Goal: Task Accomplishment & Management: Manage account settings

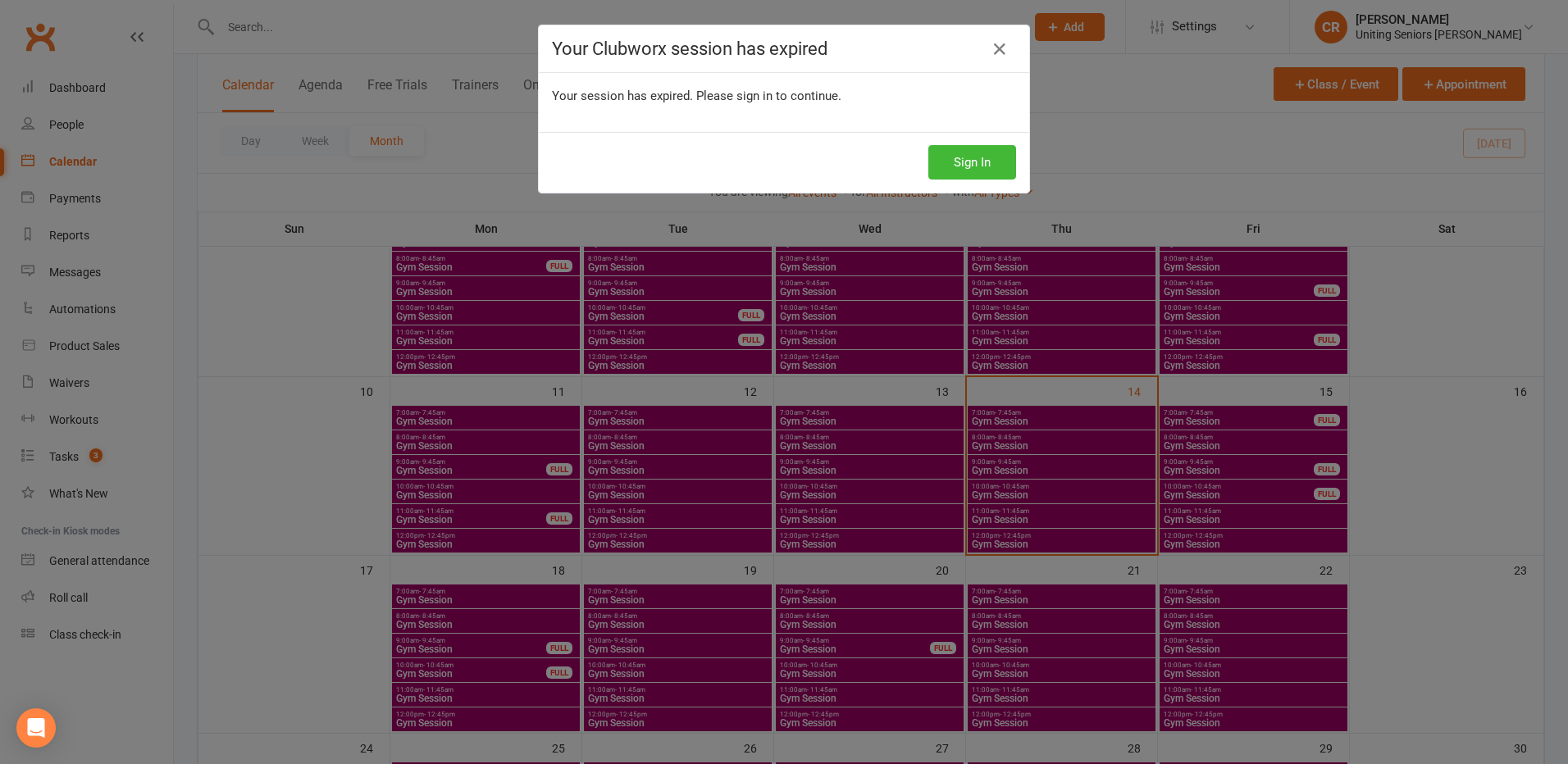
click at [1013, 160] on body "Prospect Member Non-attending contact Class / event Appointment Task Membership…" at bounding box center [784, 395] width 1568 height 1438
click at [998, 161] on button "Sign In" at bounding box center [972, 162] width 88 height 34
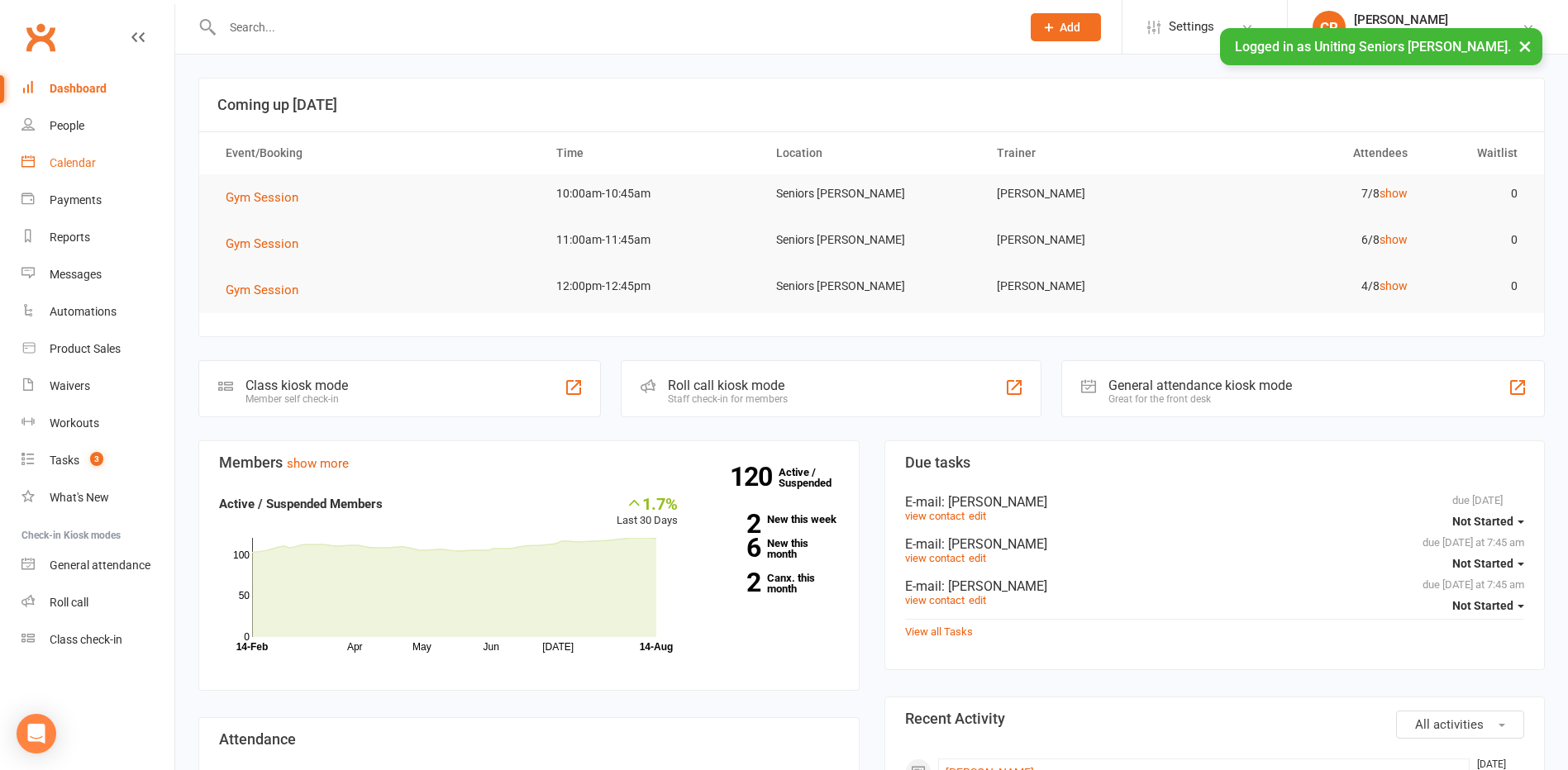
click at [79, 163] on div "Calendar" at bounding box center [73, 163] width 46 height 13
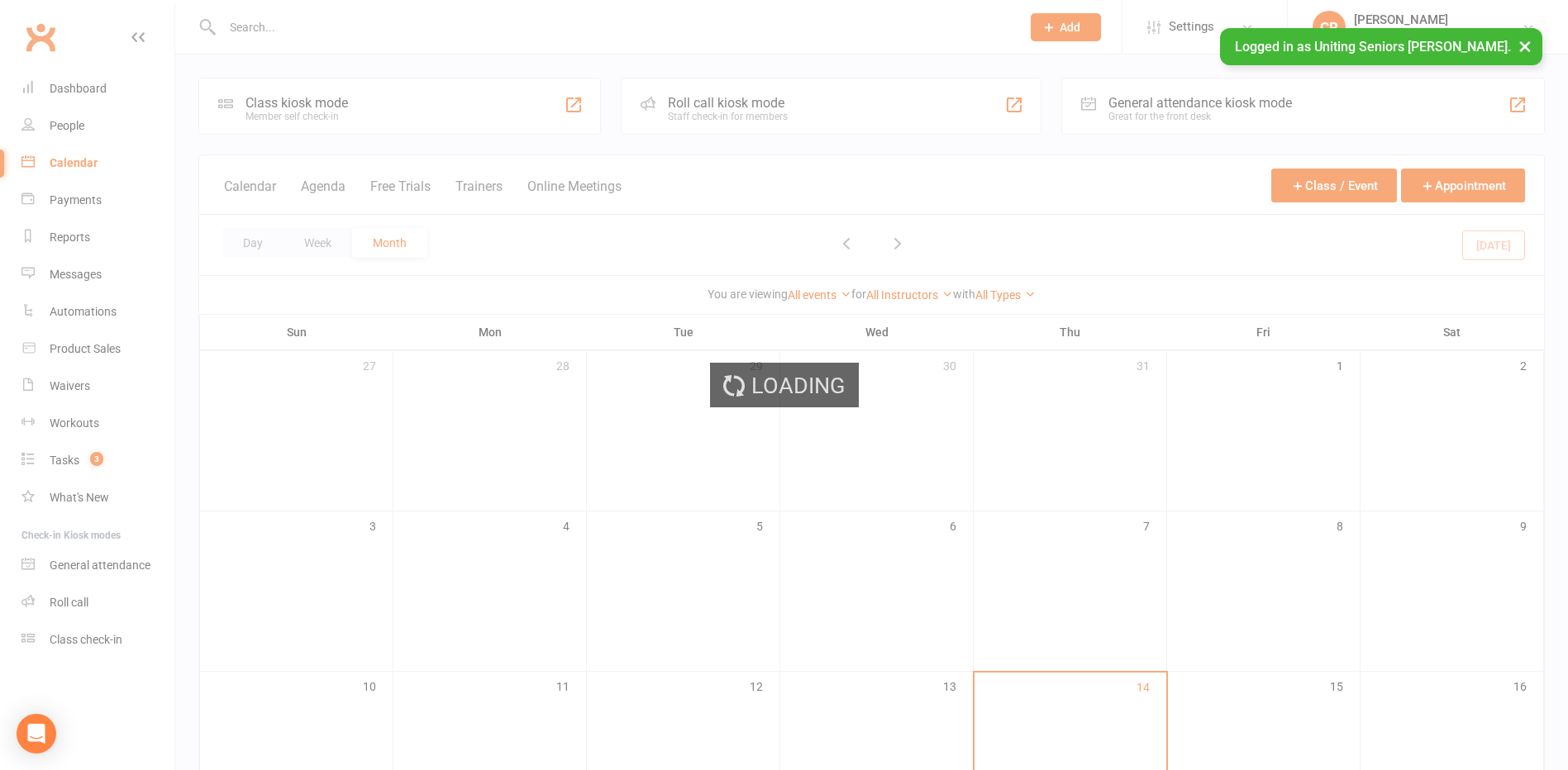
scroll to position [330, 0]
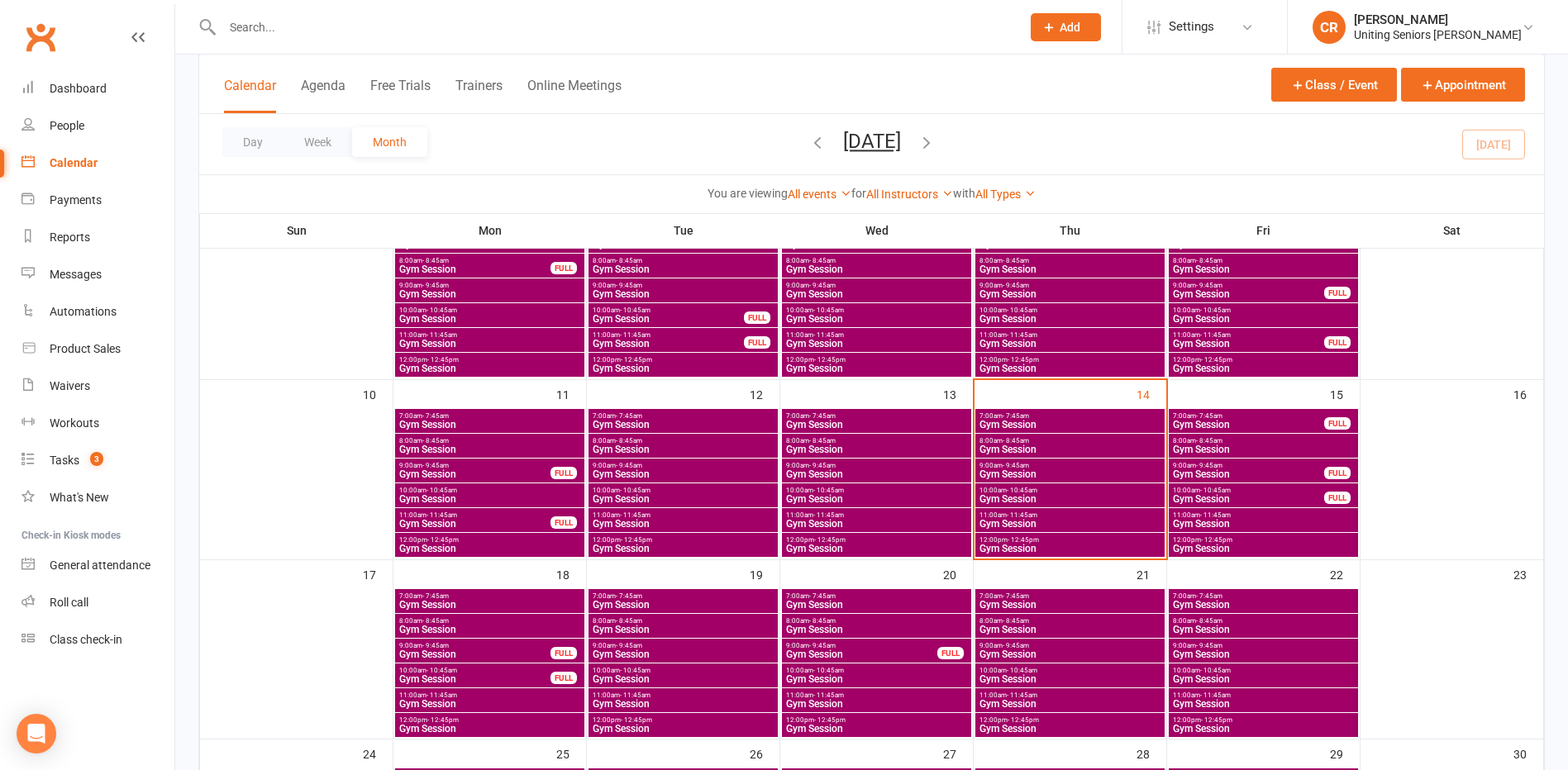
click at [1034, 476] on span "Gym Session" at bounding box center [1070, 475] width 182 height 10
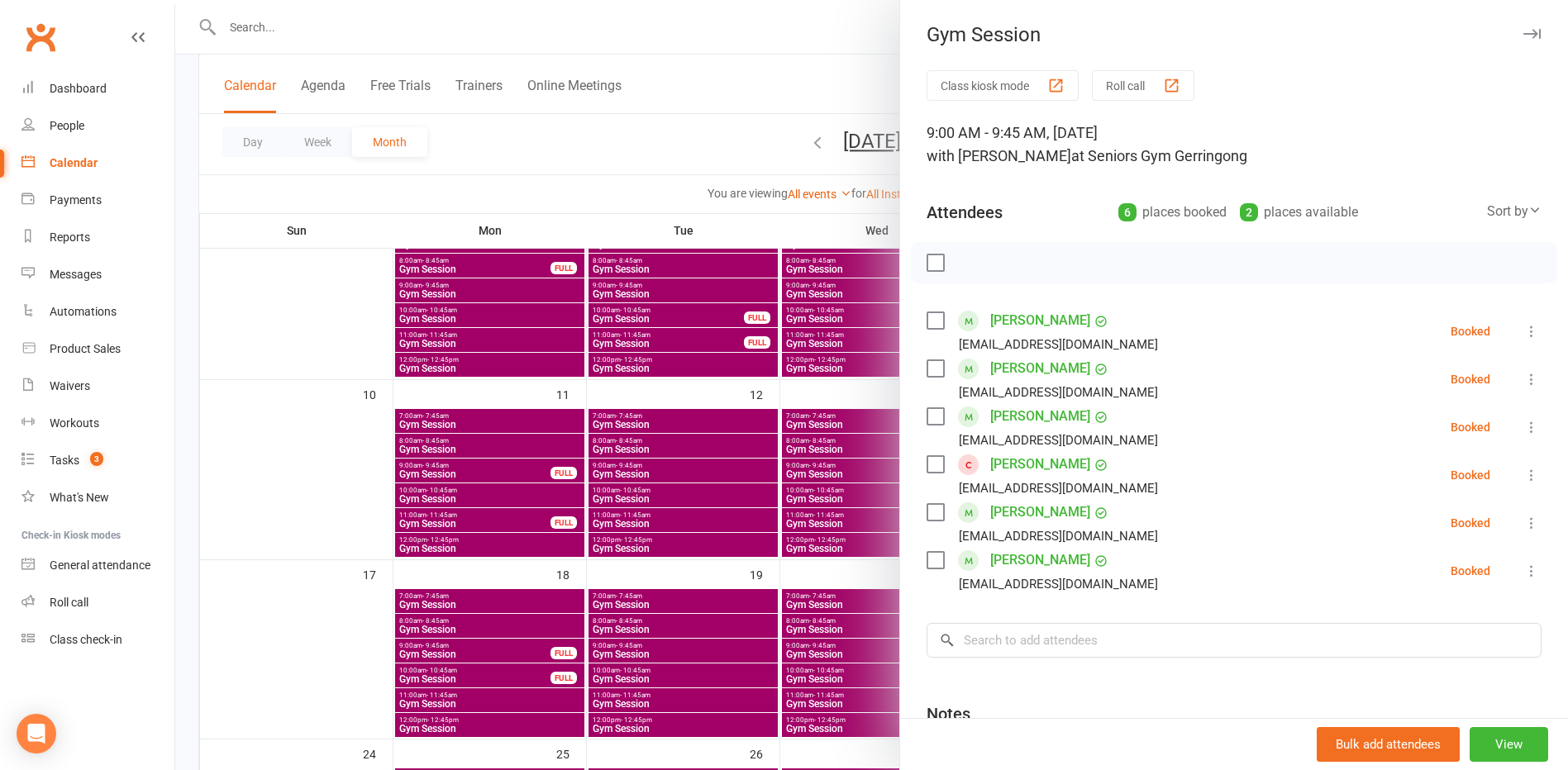
click at [929, 256] on label at bounding box center [935, 262] width 16 height 16
drag, startPoint x: 960, startPoint y: 269, endPoint x: 865, endPoint y: 44, distance: 244.2
click at [963, 268] on icon "button" at bounding box center [972, 262] width 18 height 18
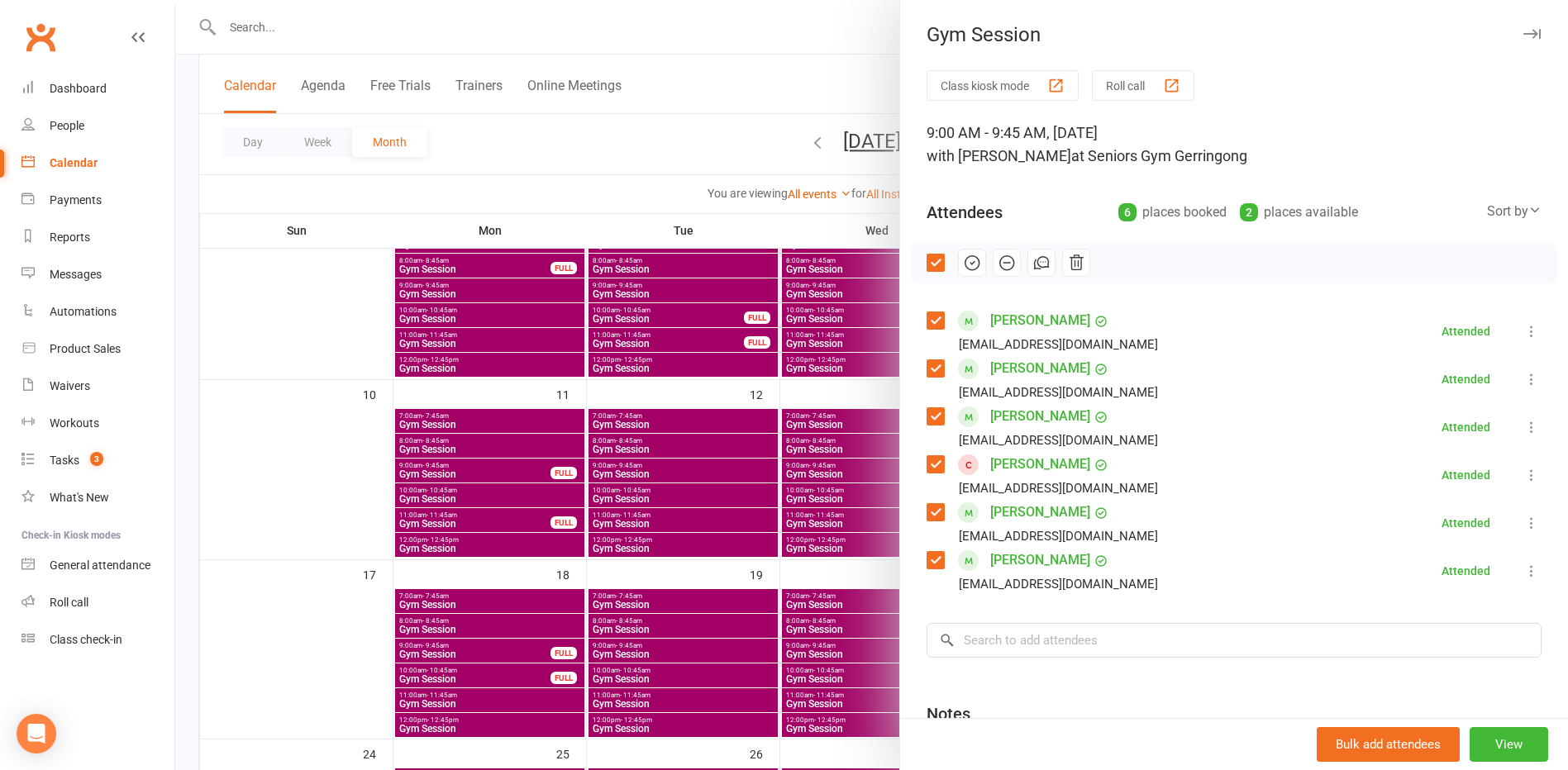
click at [1027, 466] on link "Bronwyn Cross" at bounding box center [1040, 464] width 100 height 27
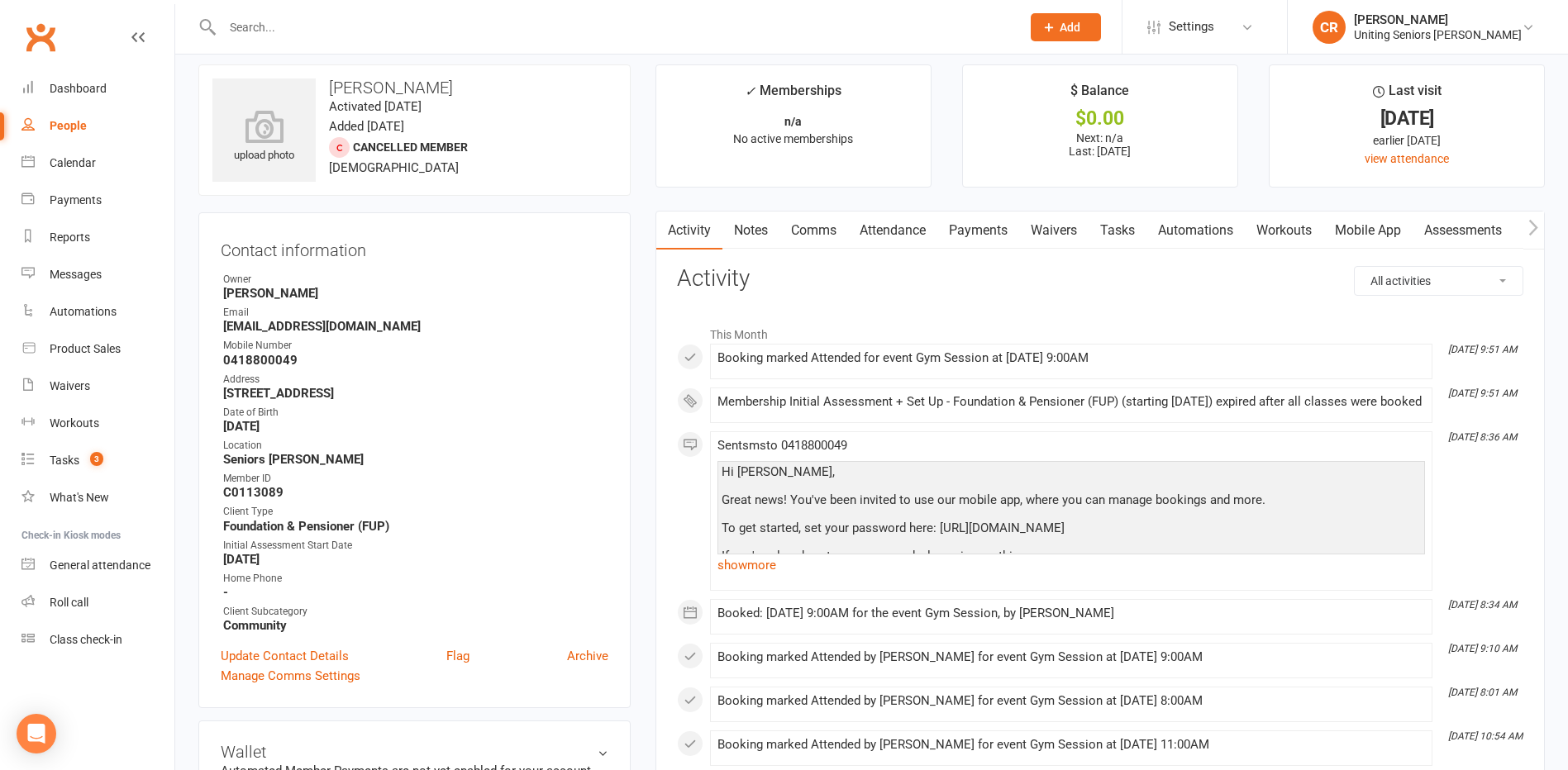
scroll to position [578, 0]
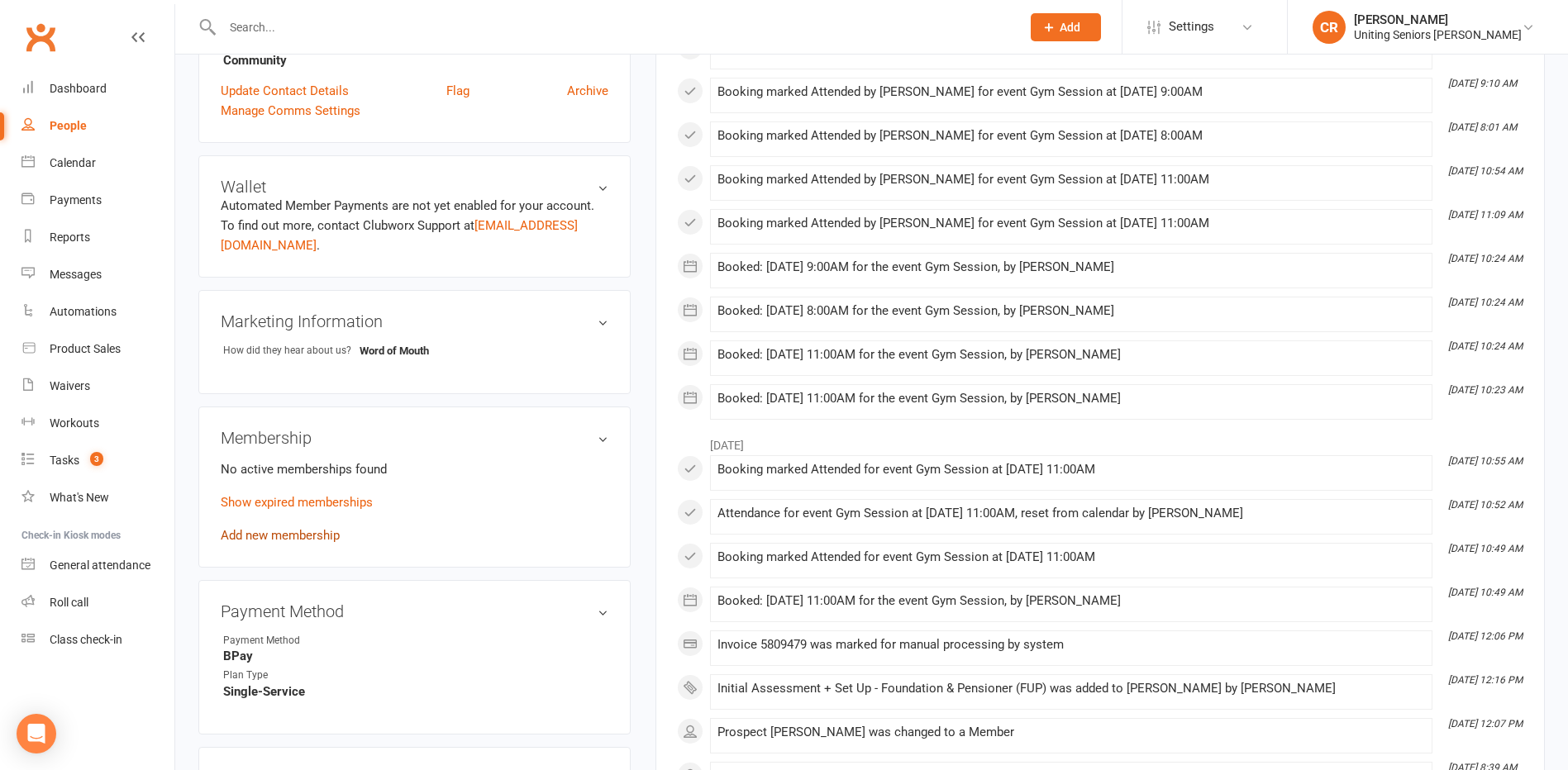
click at [306, 538] on link "Add new membership" at bounding box center [280, 535] width 119 height 15
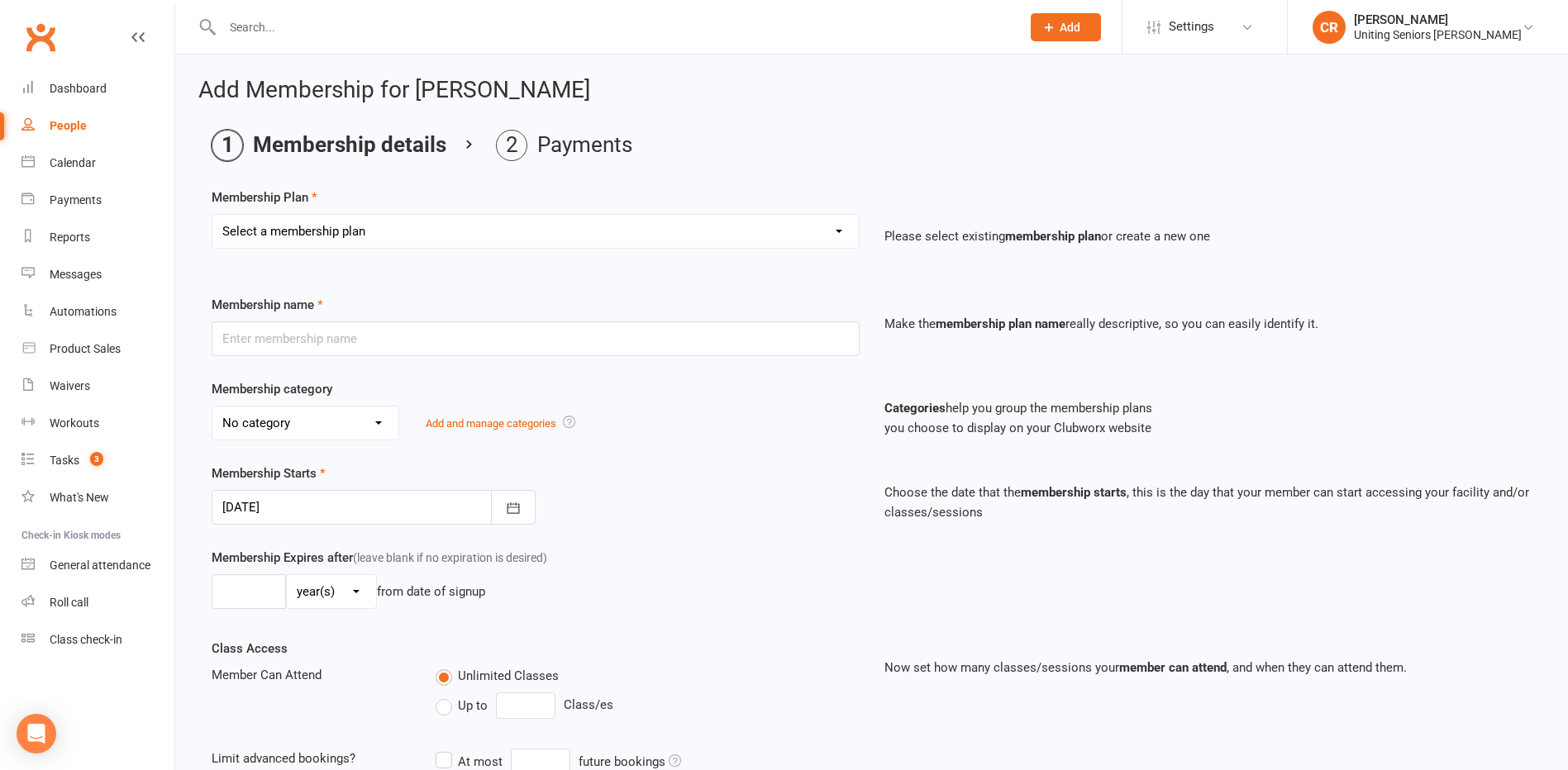
click at [712, 226] on select "Select a membership plan Create new Membership Plan Initial Assessment + Set Up…" at bounding box center [535, 231] width 646 height 33
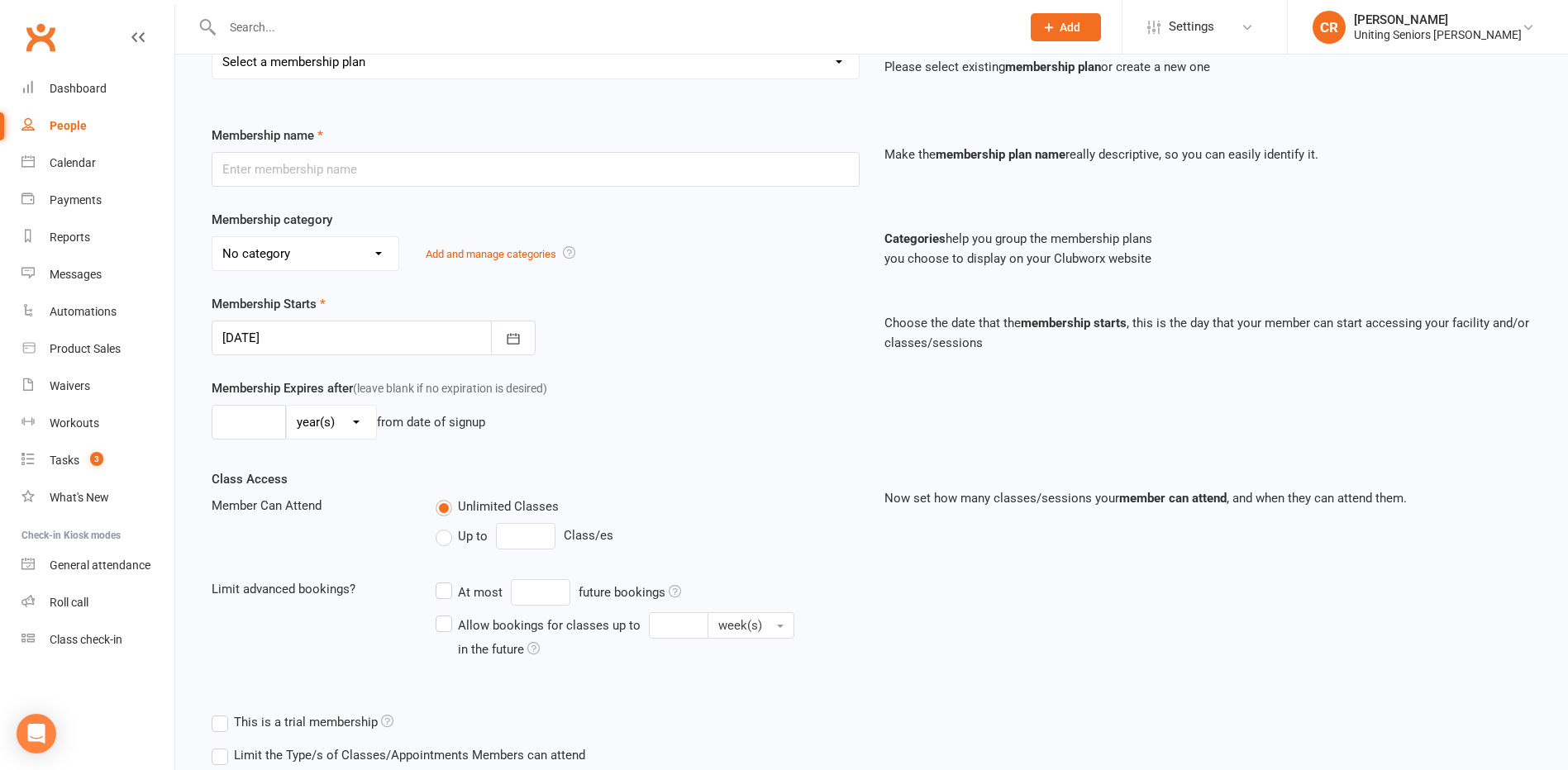
scroll to position [280, 0]
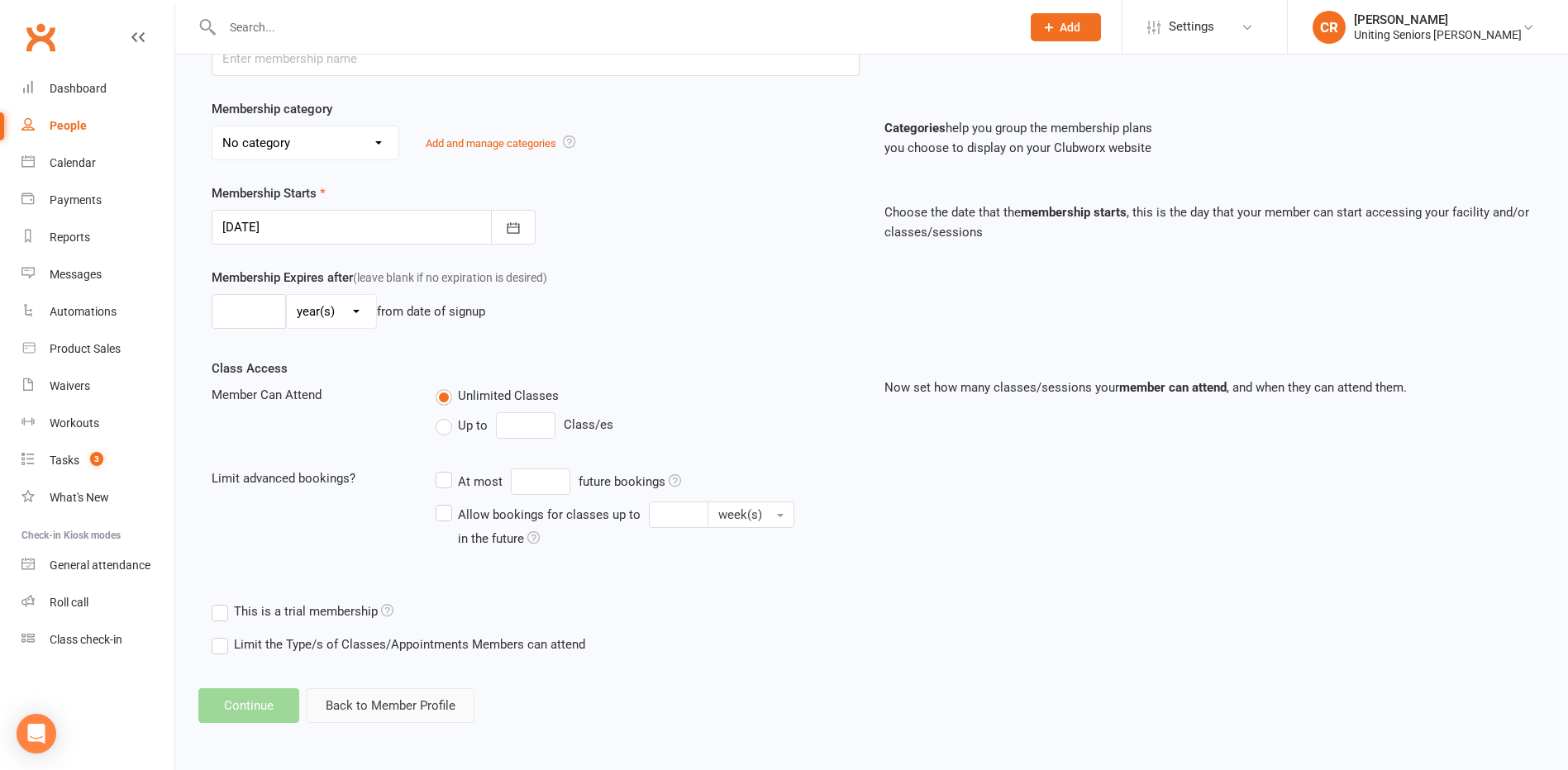
click at [386, 699] on button "Back to Member Profile" at bounding box center [390, 705] width 168 height 34
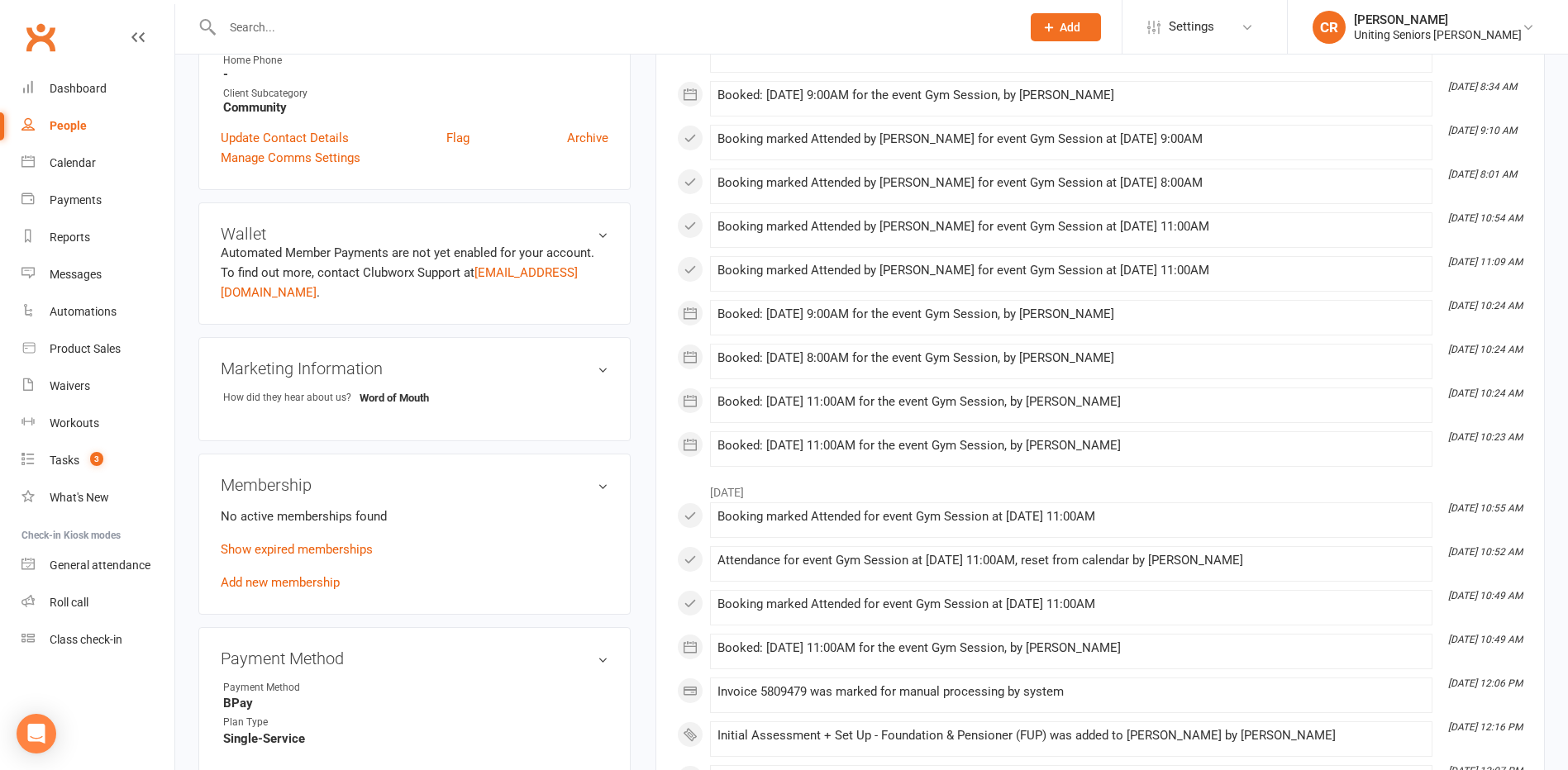
scroll to position [826, 0]
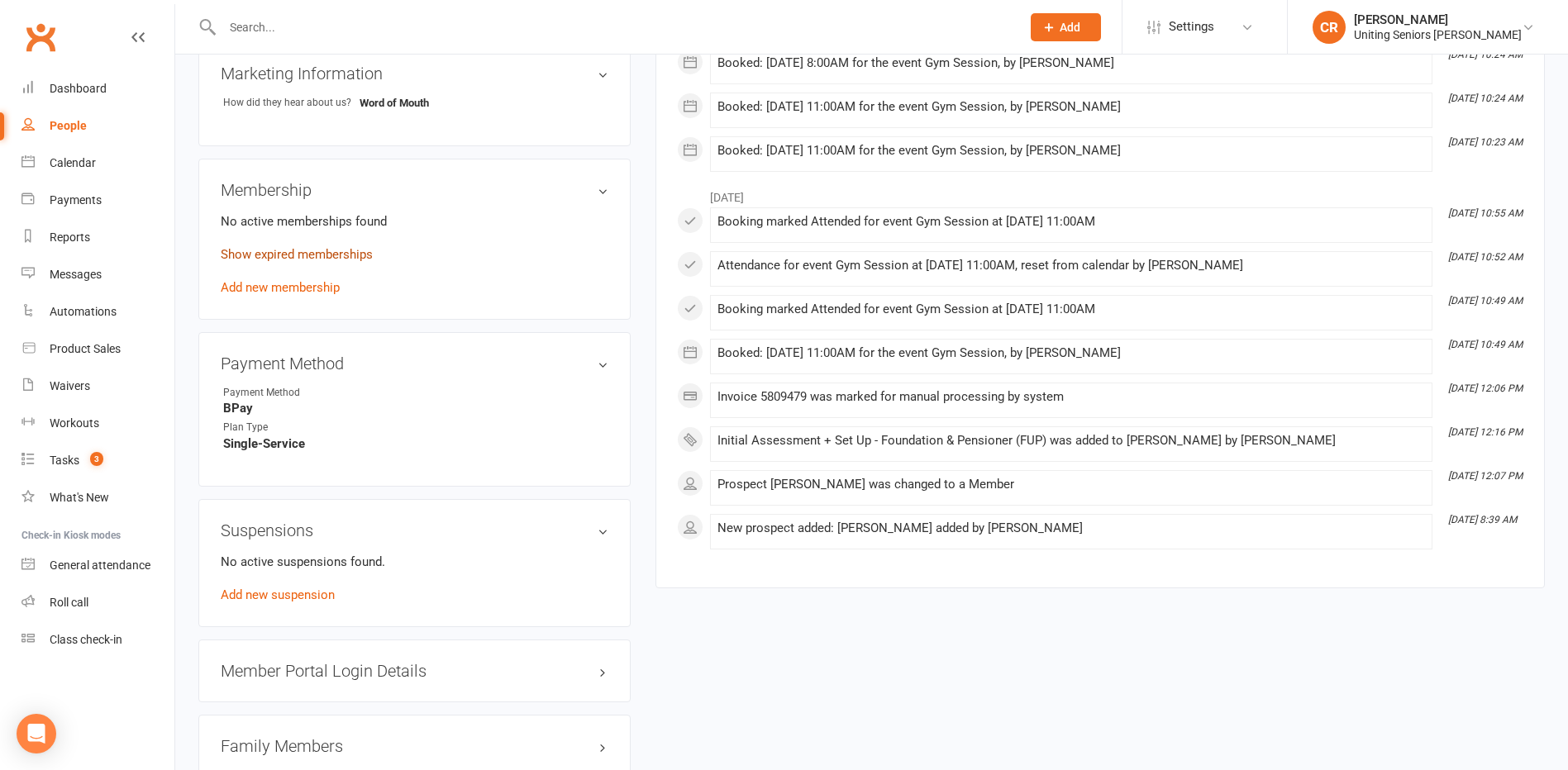
click at [282, 250] on link "Show expired memberships" at bounding box center [296, 254] width 152 height 15
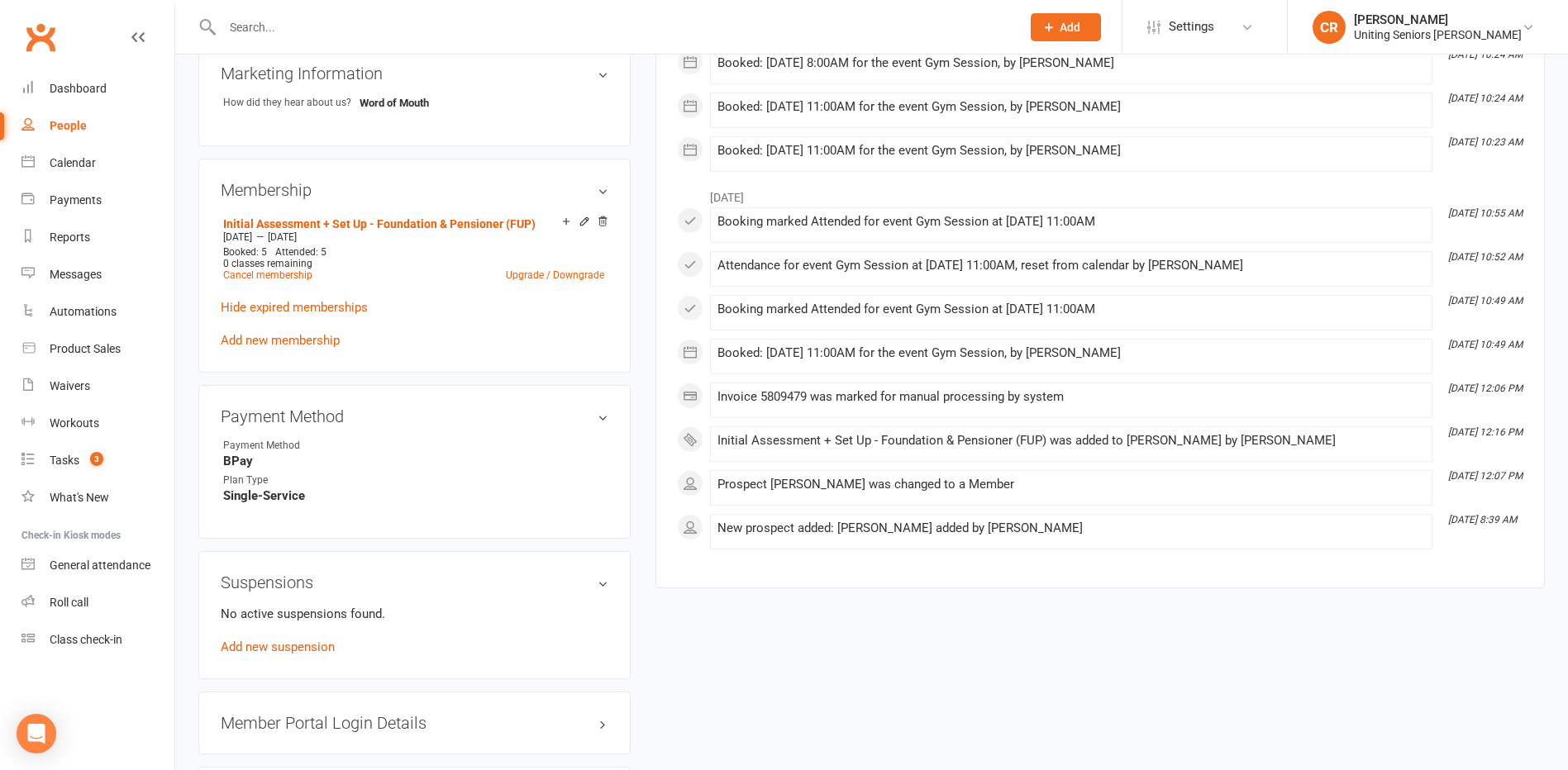
click at [281, 330] on div "Initial Assessment + Set Up - Foundation & Pensioner (FUP) Jul 28 2025 — Oct 27…" at bounding box center [414, 280] width 387 height 138
click at [301, 339] on link "Add new membership" at bounding box center [280, 340] width 119 height 15
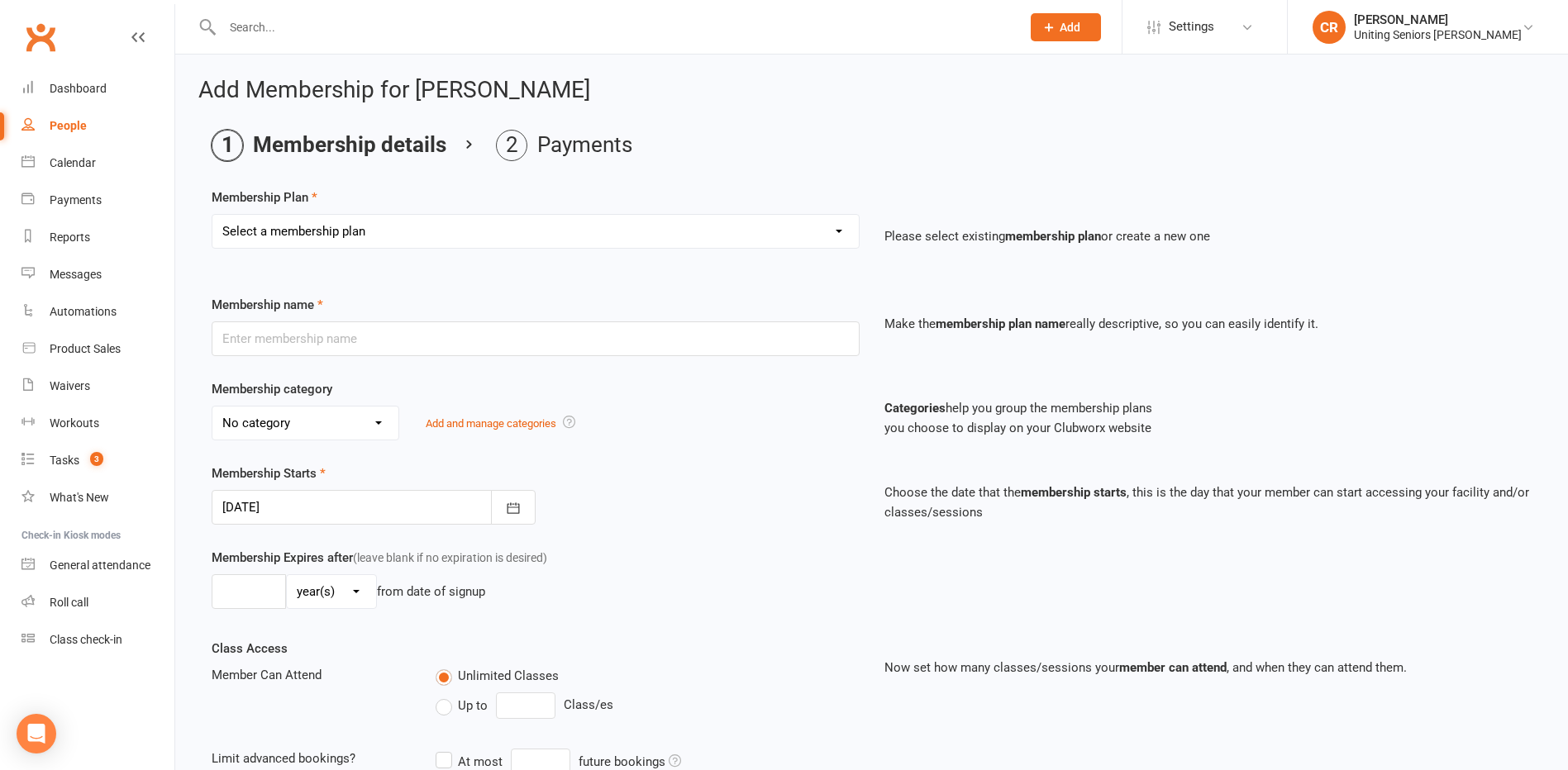
click at [446, 249] on div "Select a membership plan Create new Membership Plan Initial Assessment + Set Up…" at bounding box center [535, 243] width 673 height 58
click at [445, 218] on select "Select a membership plan Create new Membership Plan Initial Assessment + Set Up…" at bounding box center [535, 231] width 646 height 33
select select "7"
click at [213, 215] on select "Select a membership plan Create new Membership Plan Initial Assessment + Set Up…" at bounding box center [535, 231] width 646 height 33
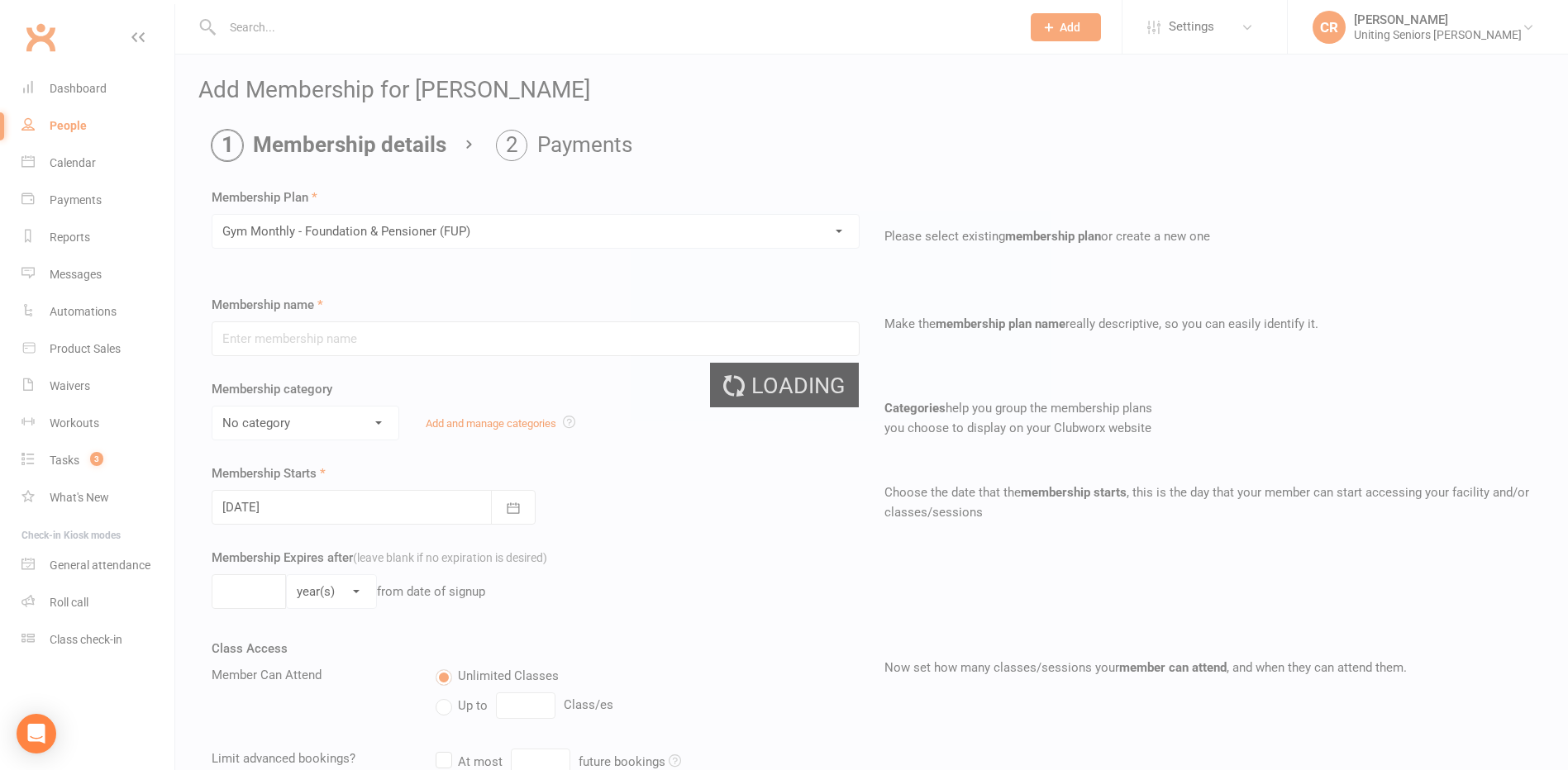
type input "Gym Monthly - Foundation & Pensioner (FUP)"
select select "3"
type input "0"
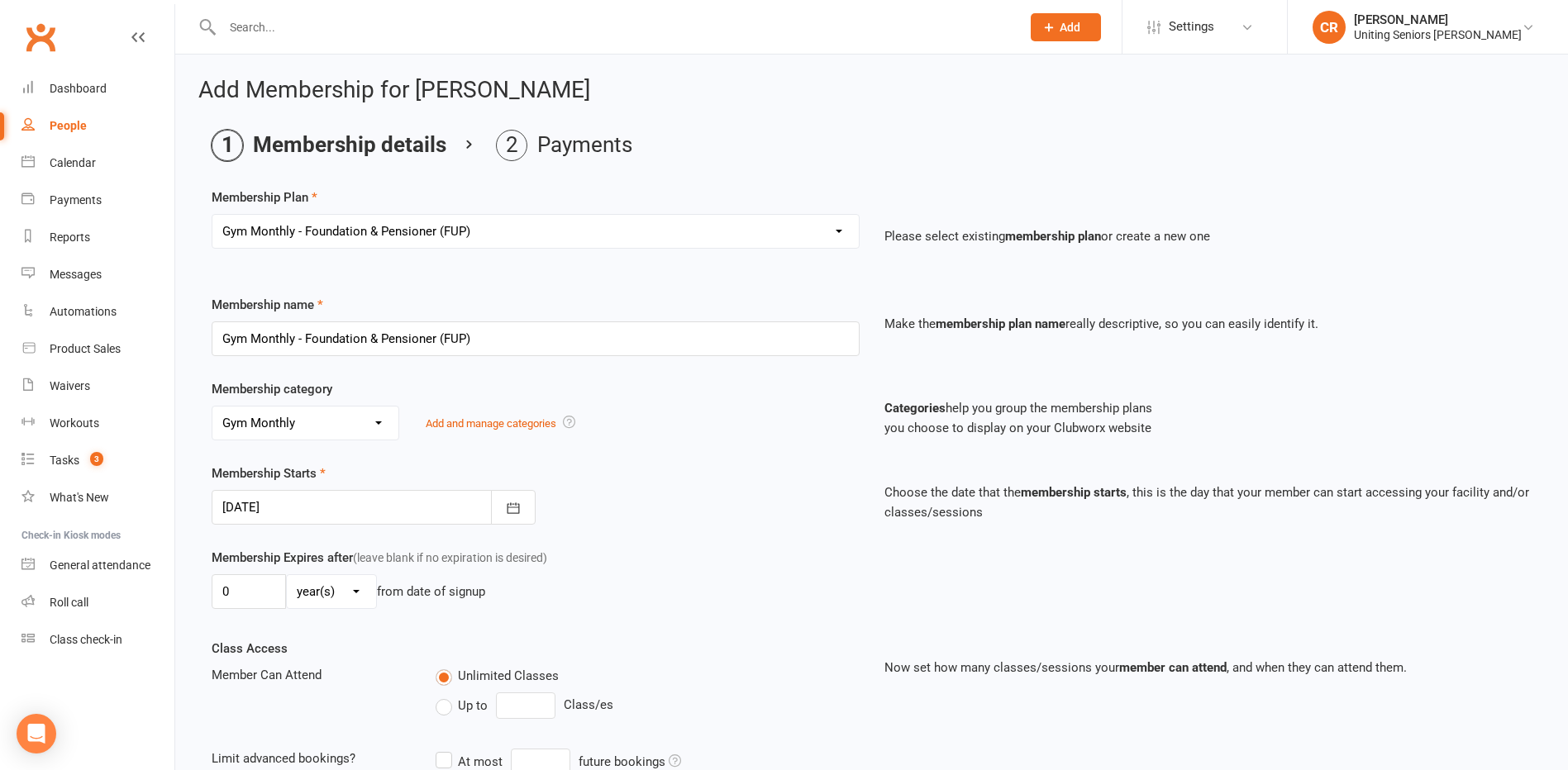
scroll to position [83, 0]
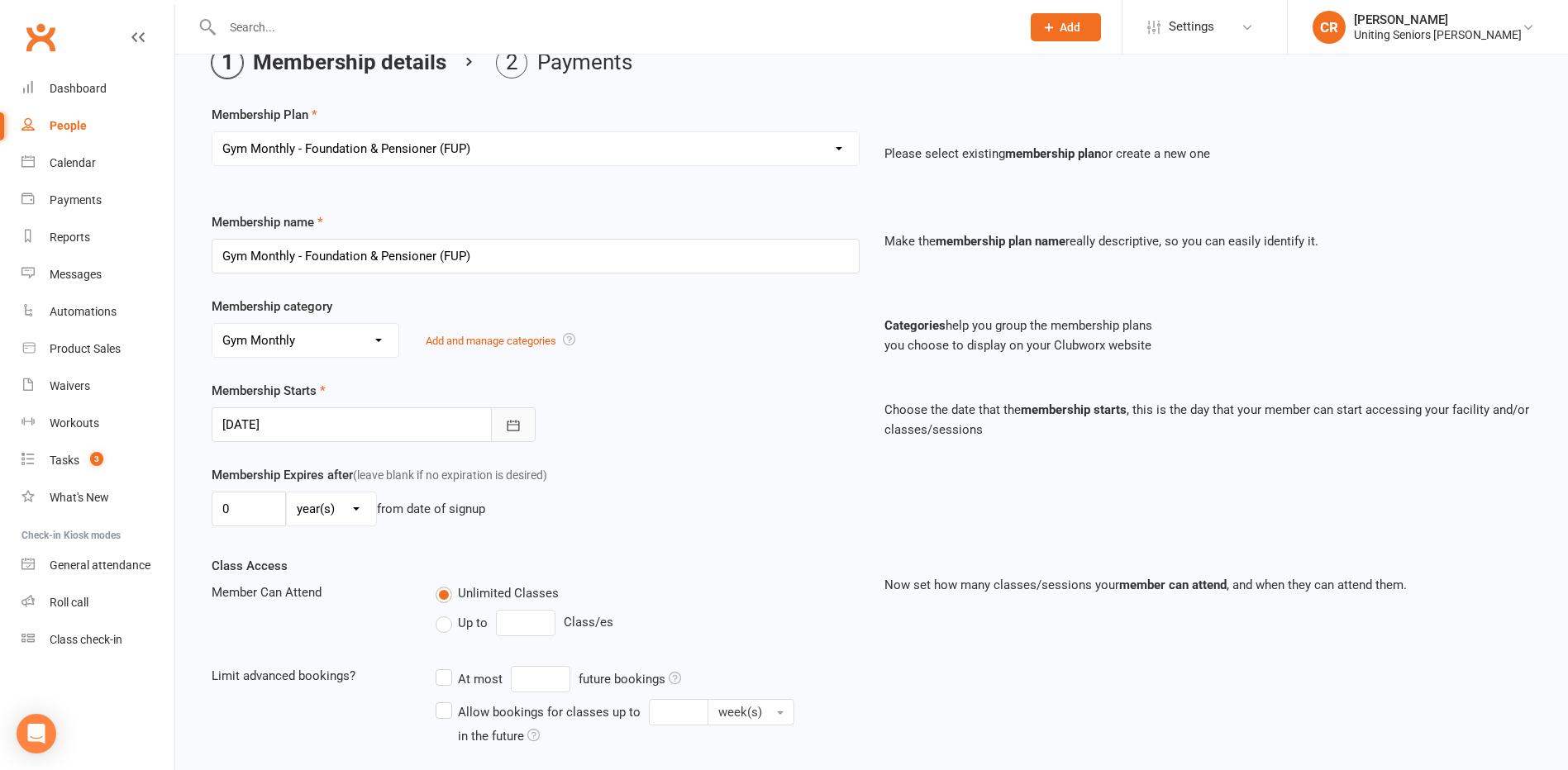
click at [512, 418] on icon "button" at bounding box center [513, 425] width 16 height 16
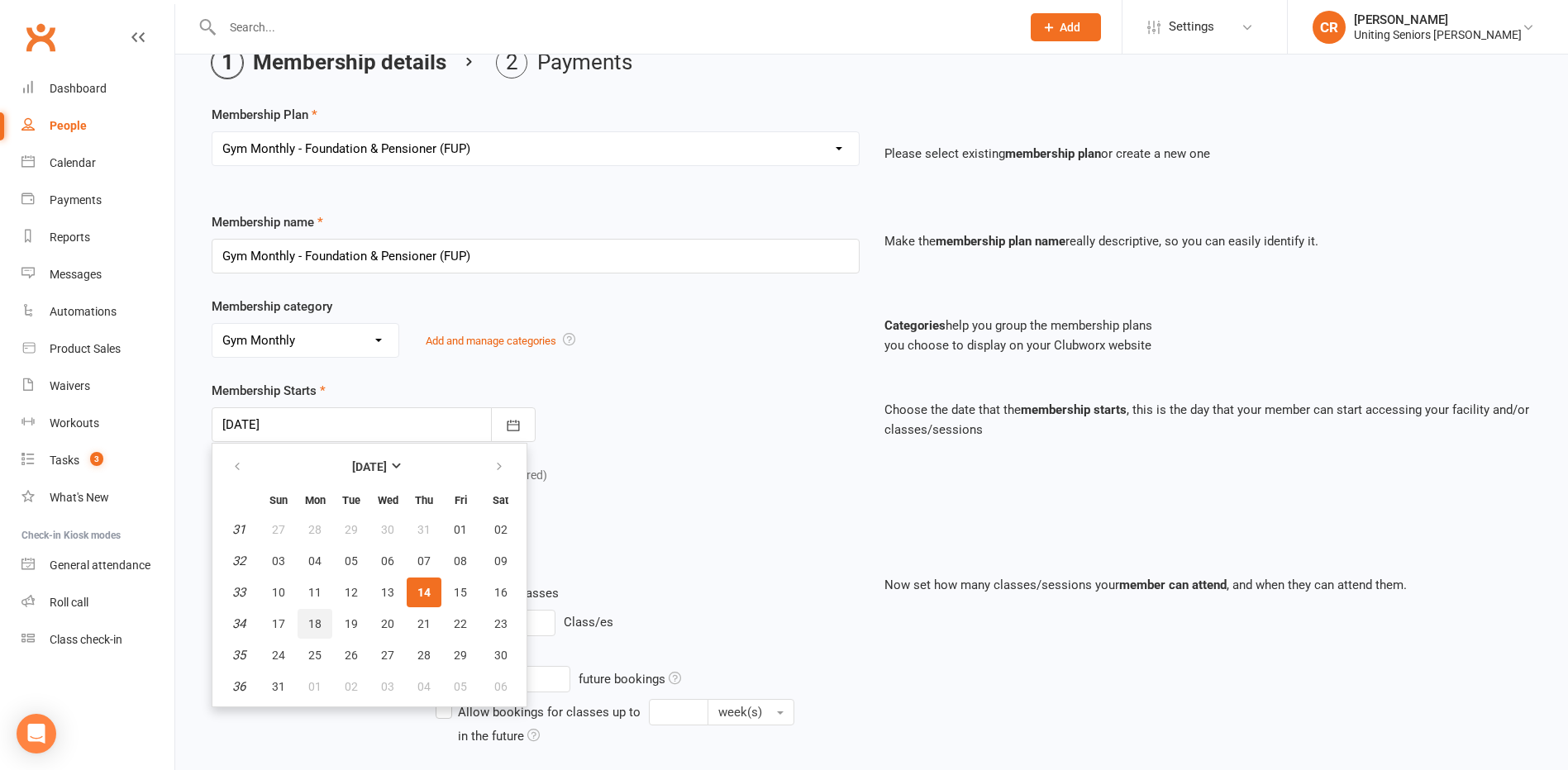
click at [313, 624] on span "18" at bounding box center [314, 623] width 13 height 13
type input "18 Aug 2025"
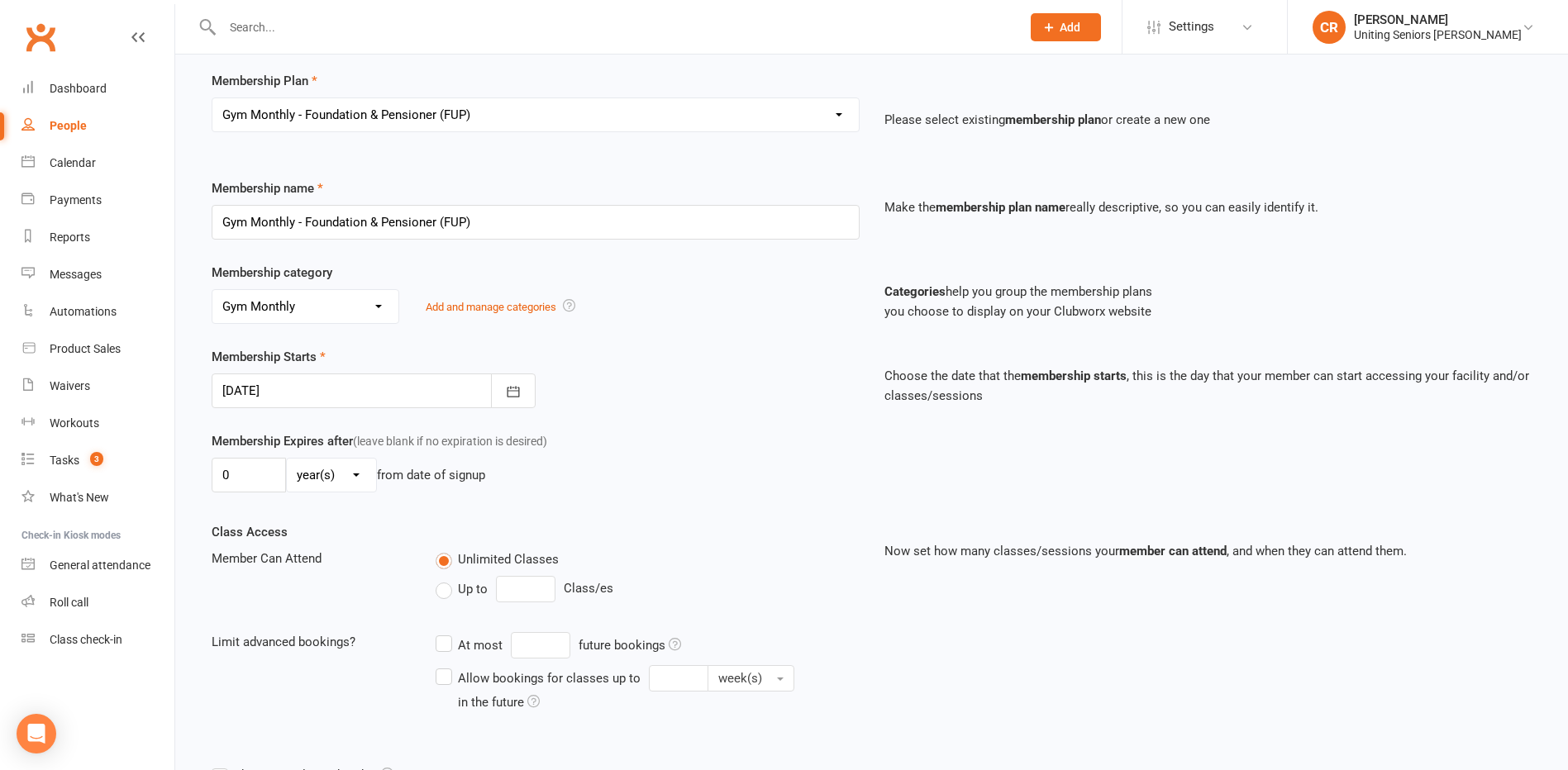
scroll to position [421, 0]
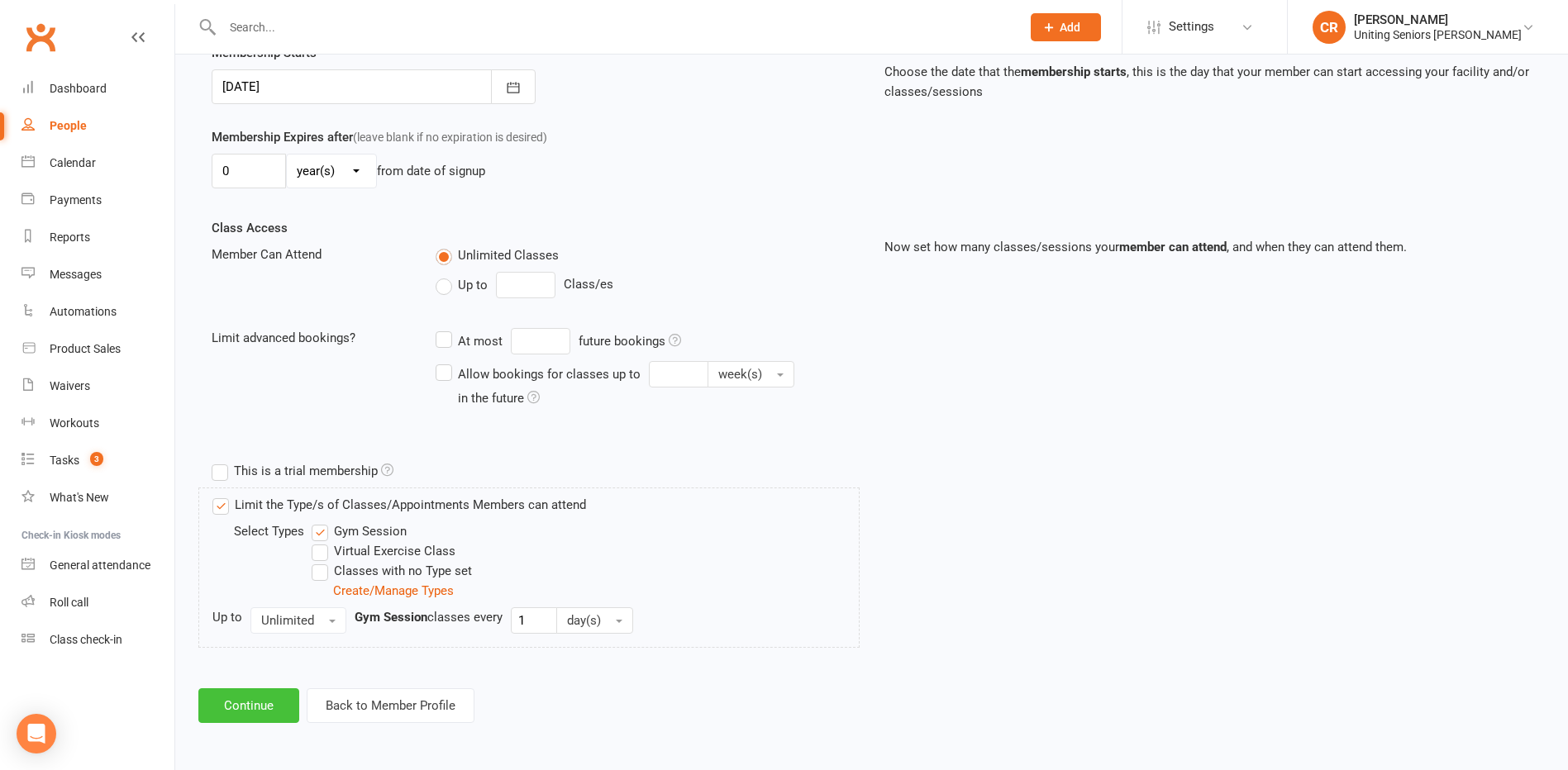
click at [257, 691] on button "Continue" at bounding box center [249, 705] width 101 height 34
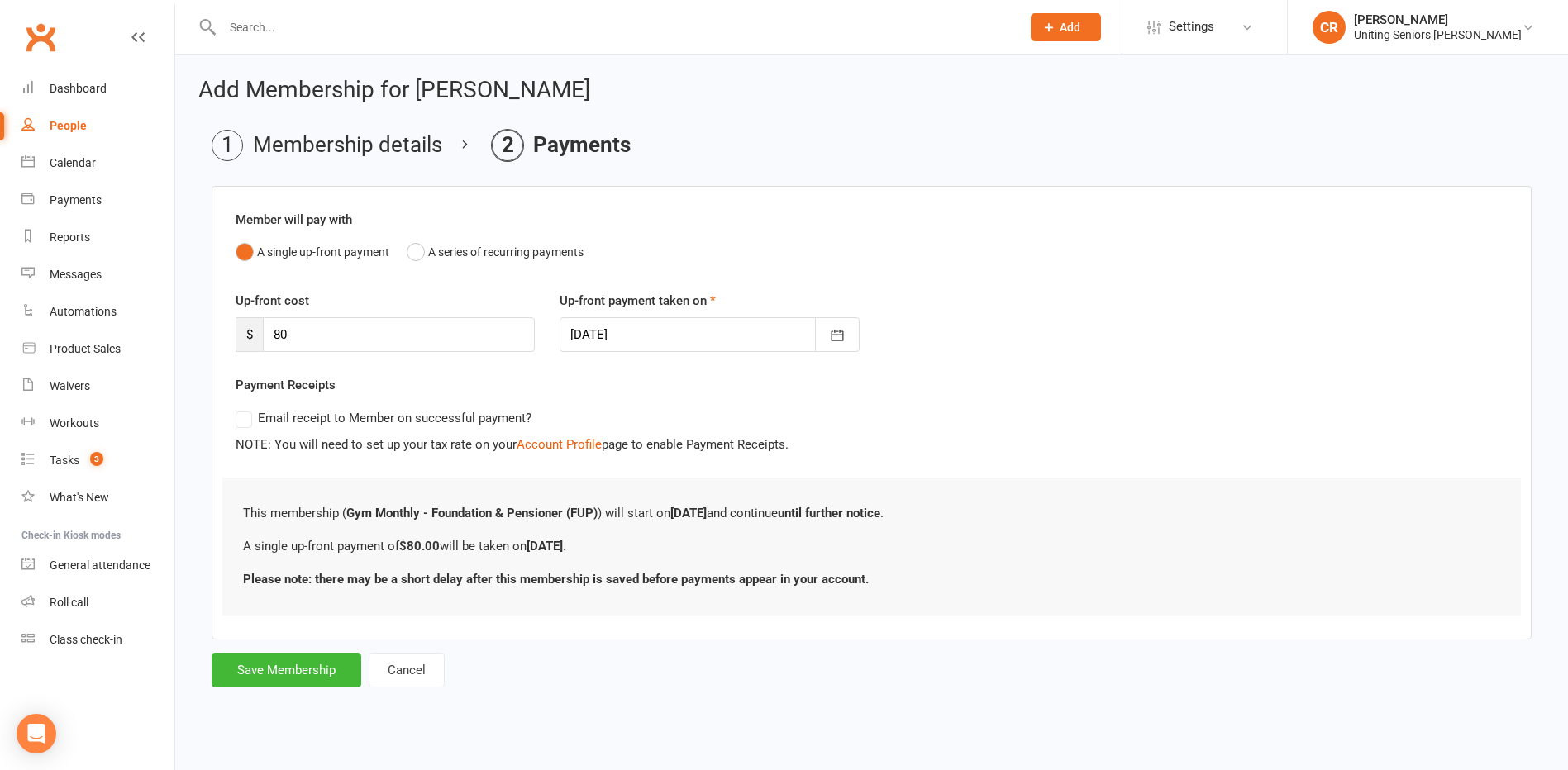
scroll to position [0, 0]
click at [253, 669] on button "Save Membership" at bounding box center [287, 670] width 150 height 34
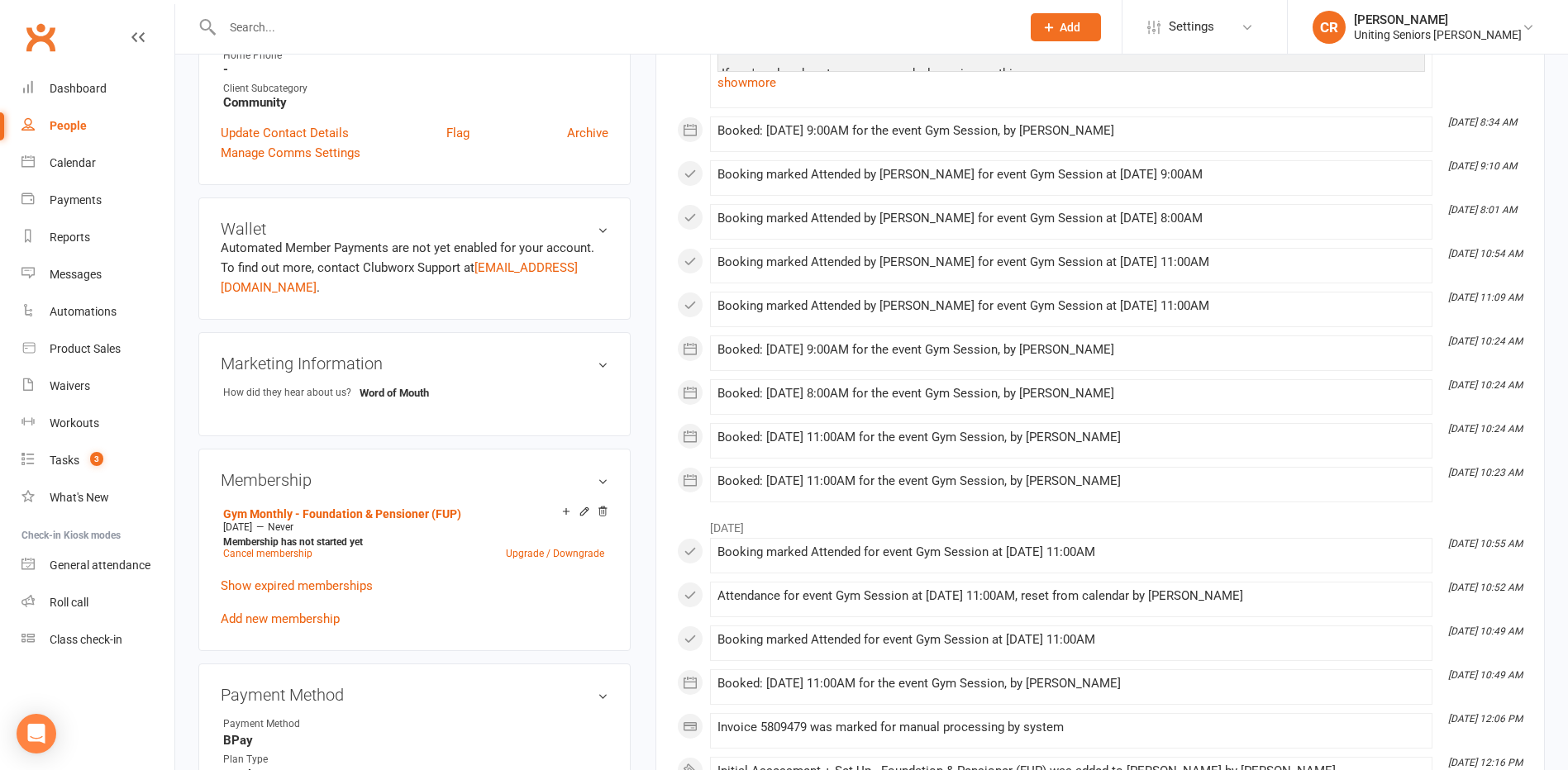
scroll to position [578, 0]
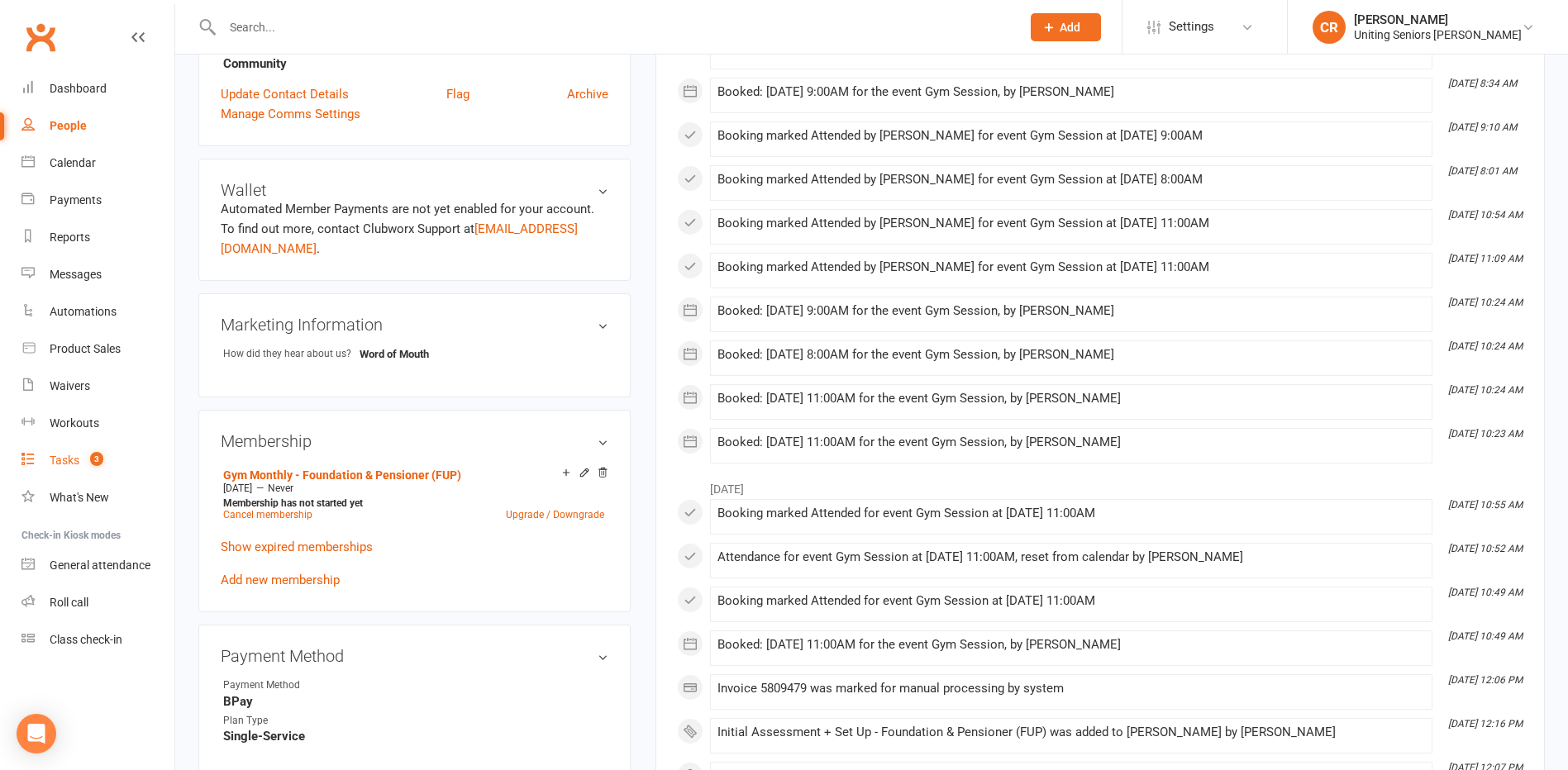
click at [57, 465] on div "Tasks" at bounding box center [65, 459] width 30 height 13
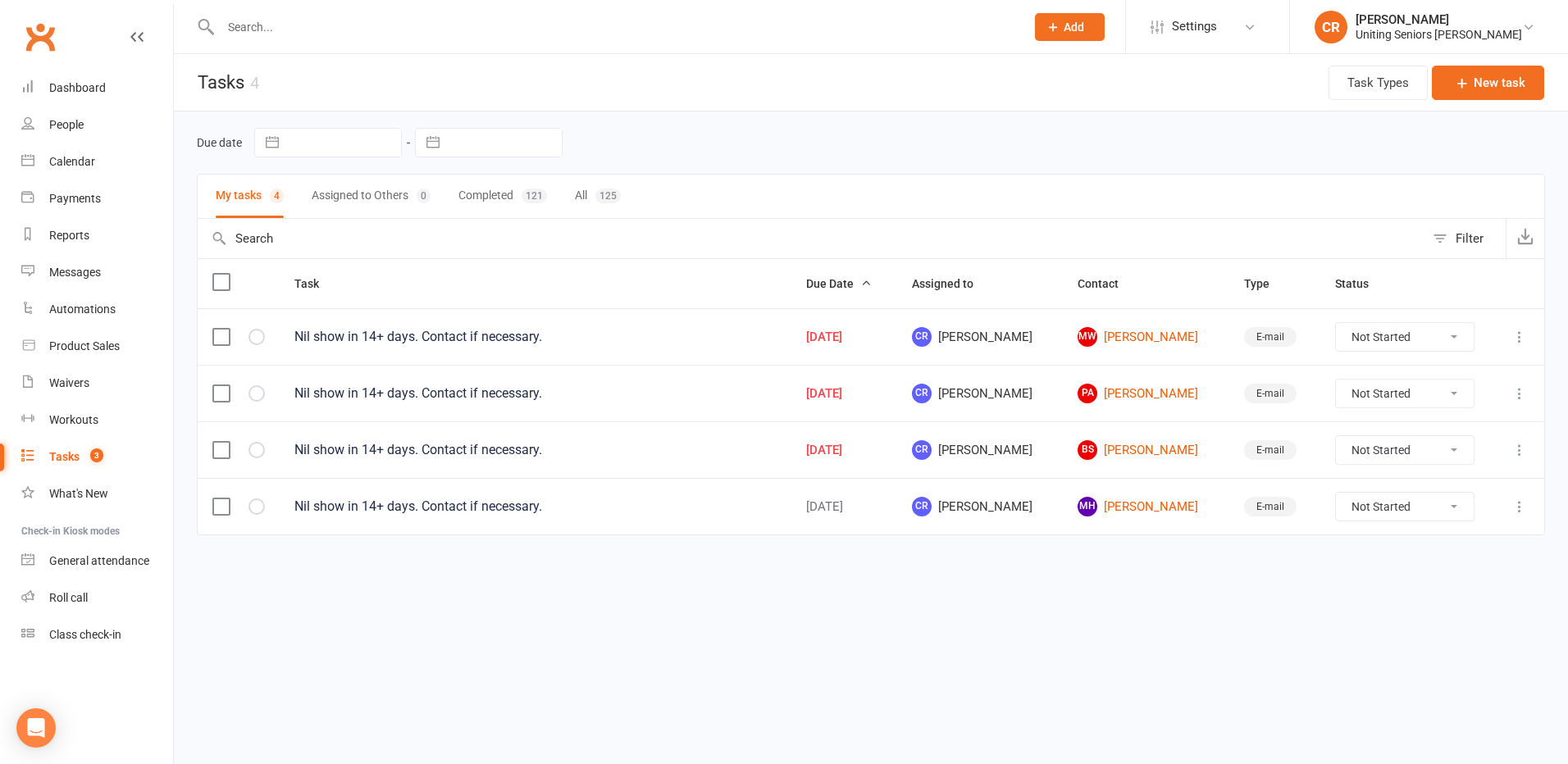
click at [261, 44] on div at bounding box center [606, 26] width 817 height 53
click at [264, 44] on div at bounding box center [606, 26] width 817 height 53
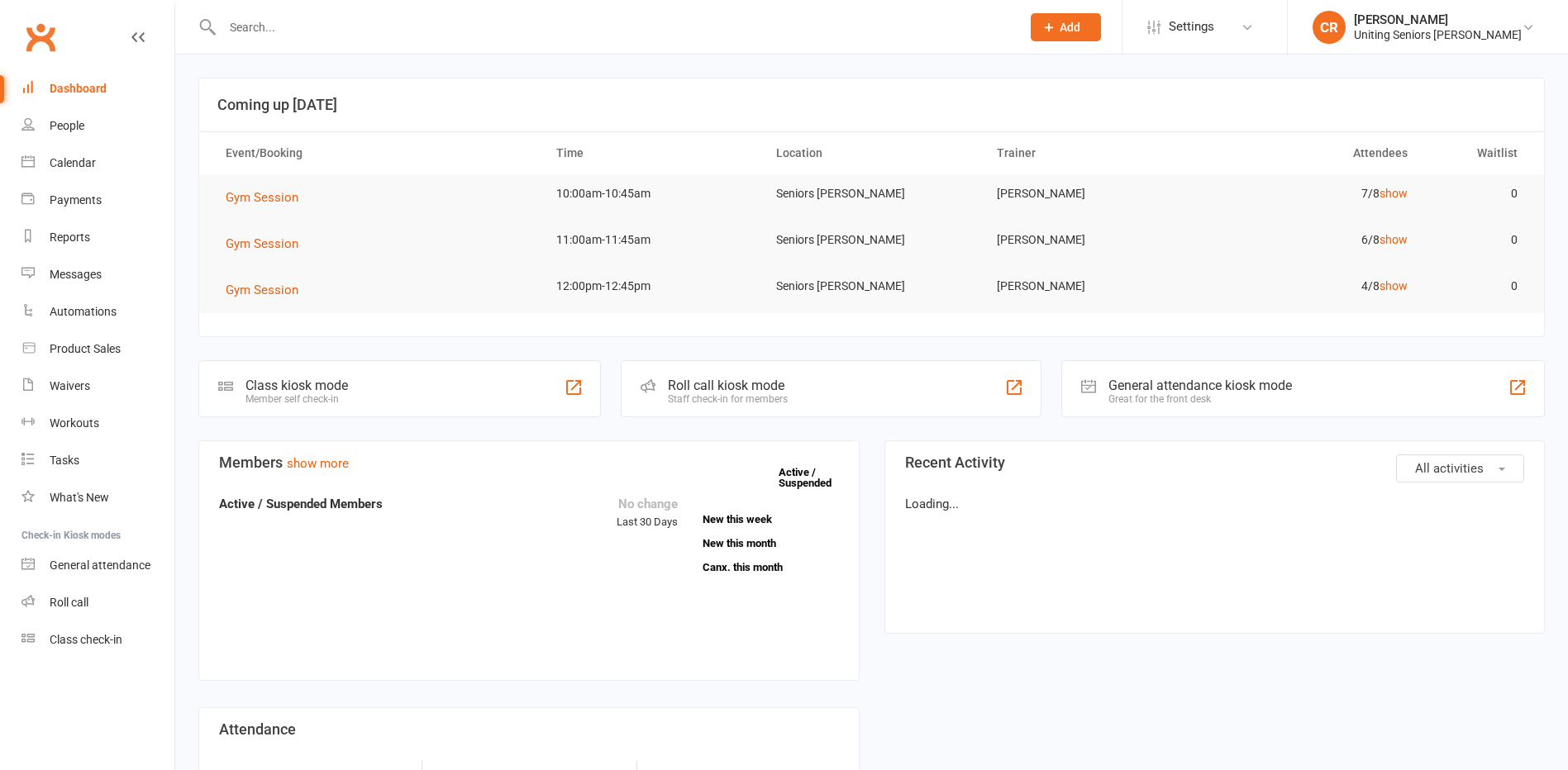
click at [316, 28] on input "text" at bounding box center [614, 27] width 792 height 23
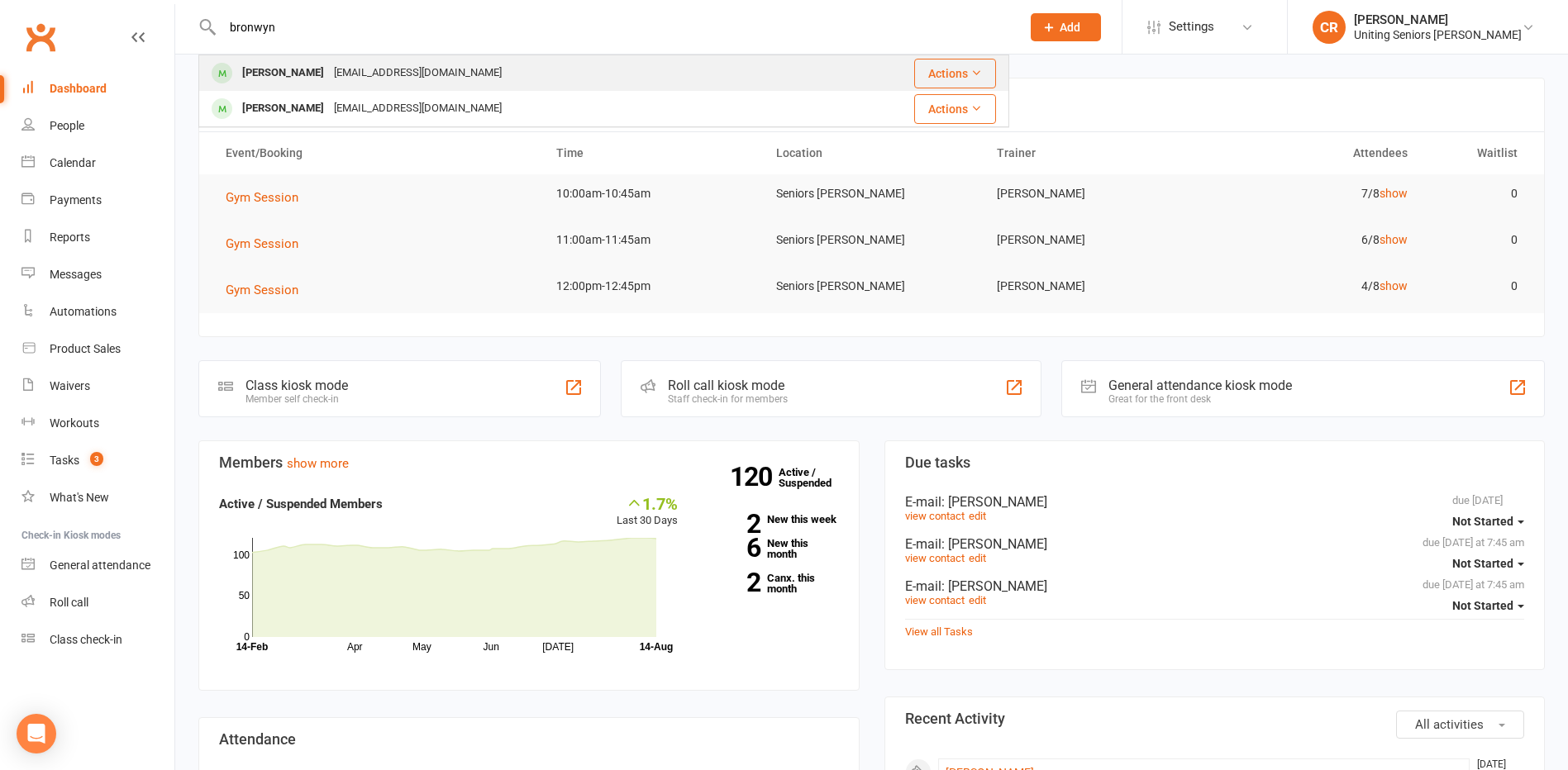
type input "bronwyn"
click at [329, 62] on div "broni_cross@yahoo.com.au" at bounding box center [417, 73] width 177 height 24
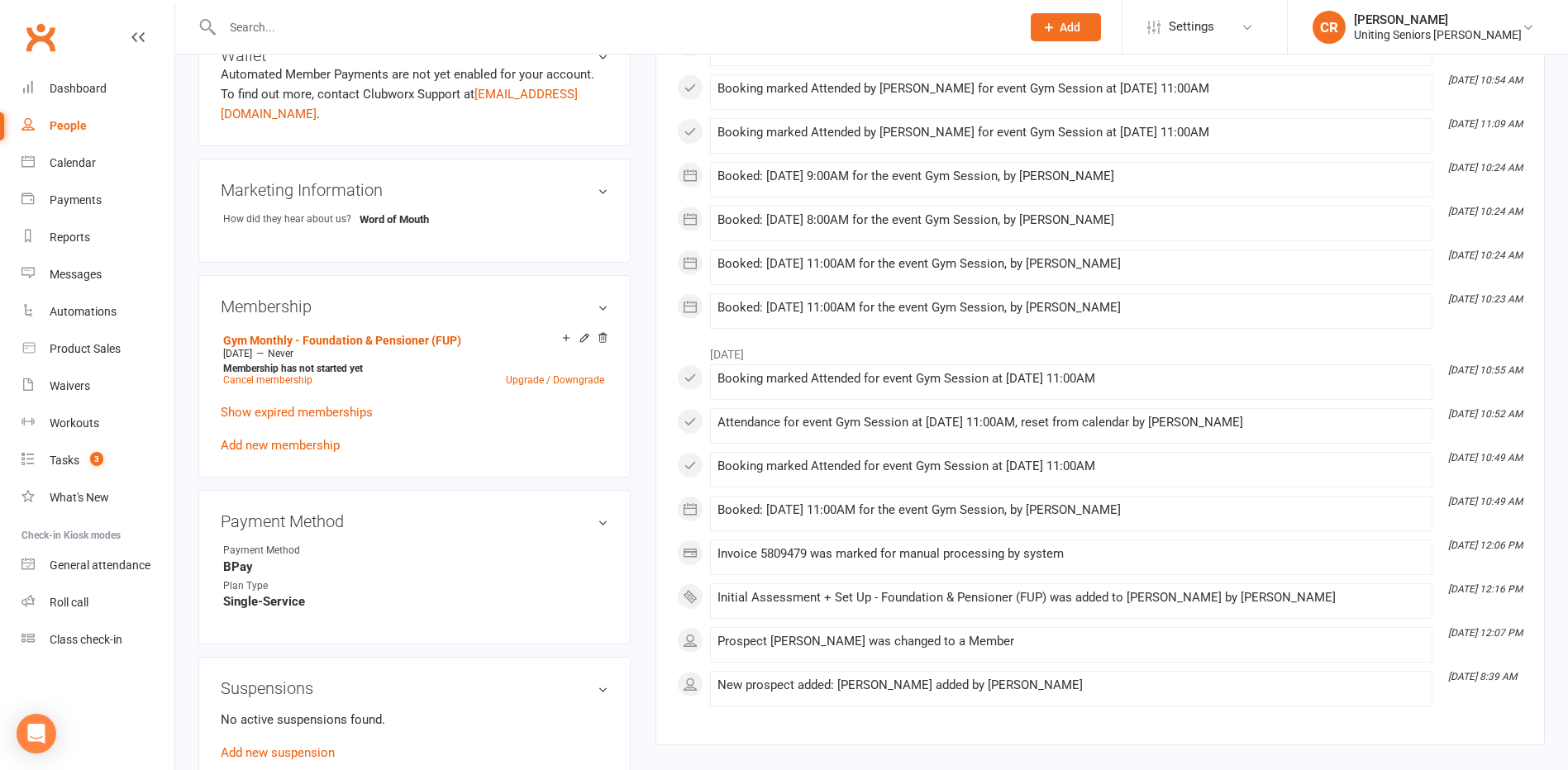
scroll to position [1075, 0]
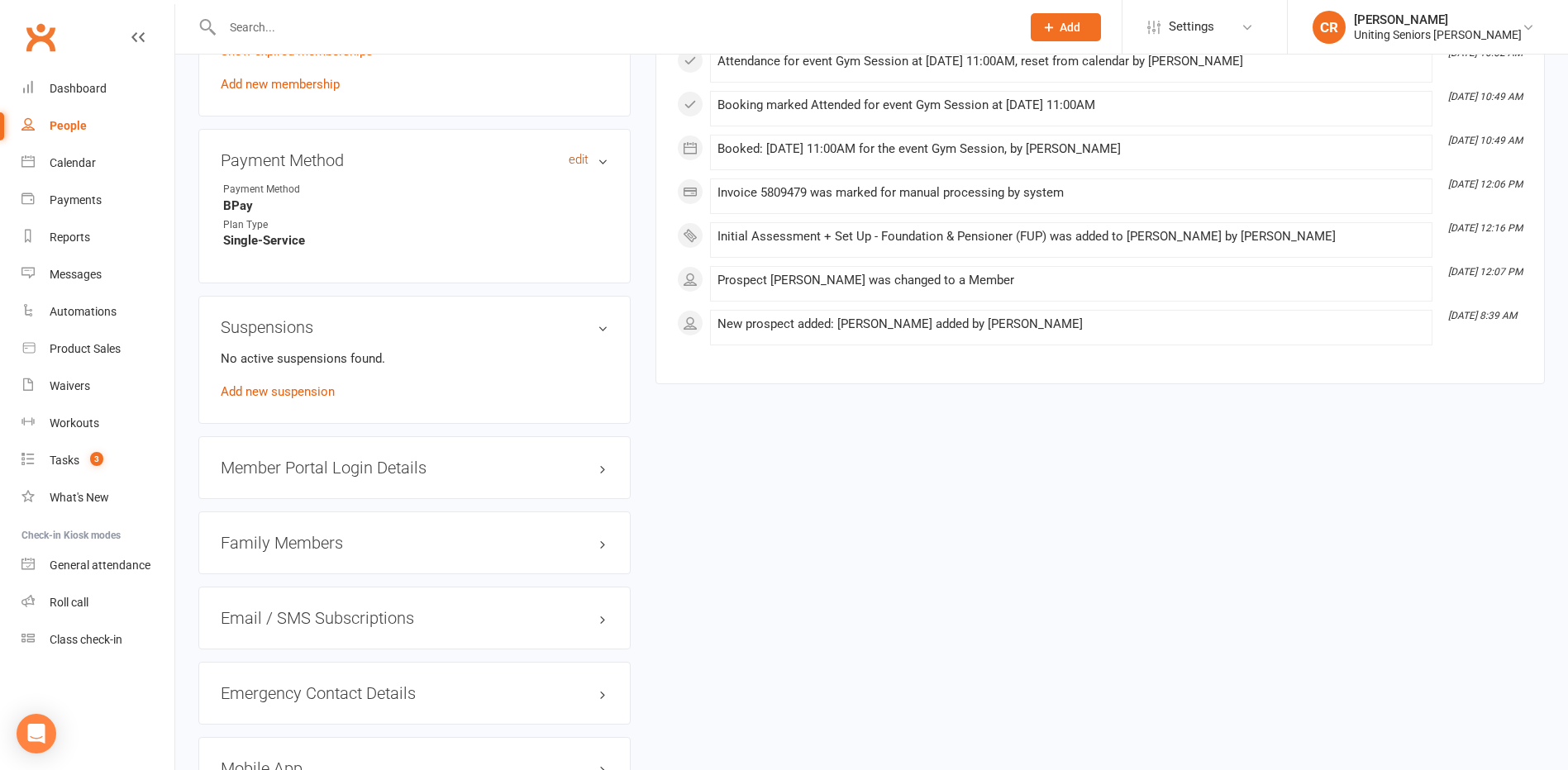
click at [577, 158] on link "edit" at bounding box center [578, 160] width 20 height 14
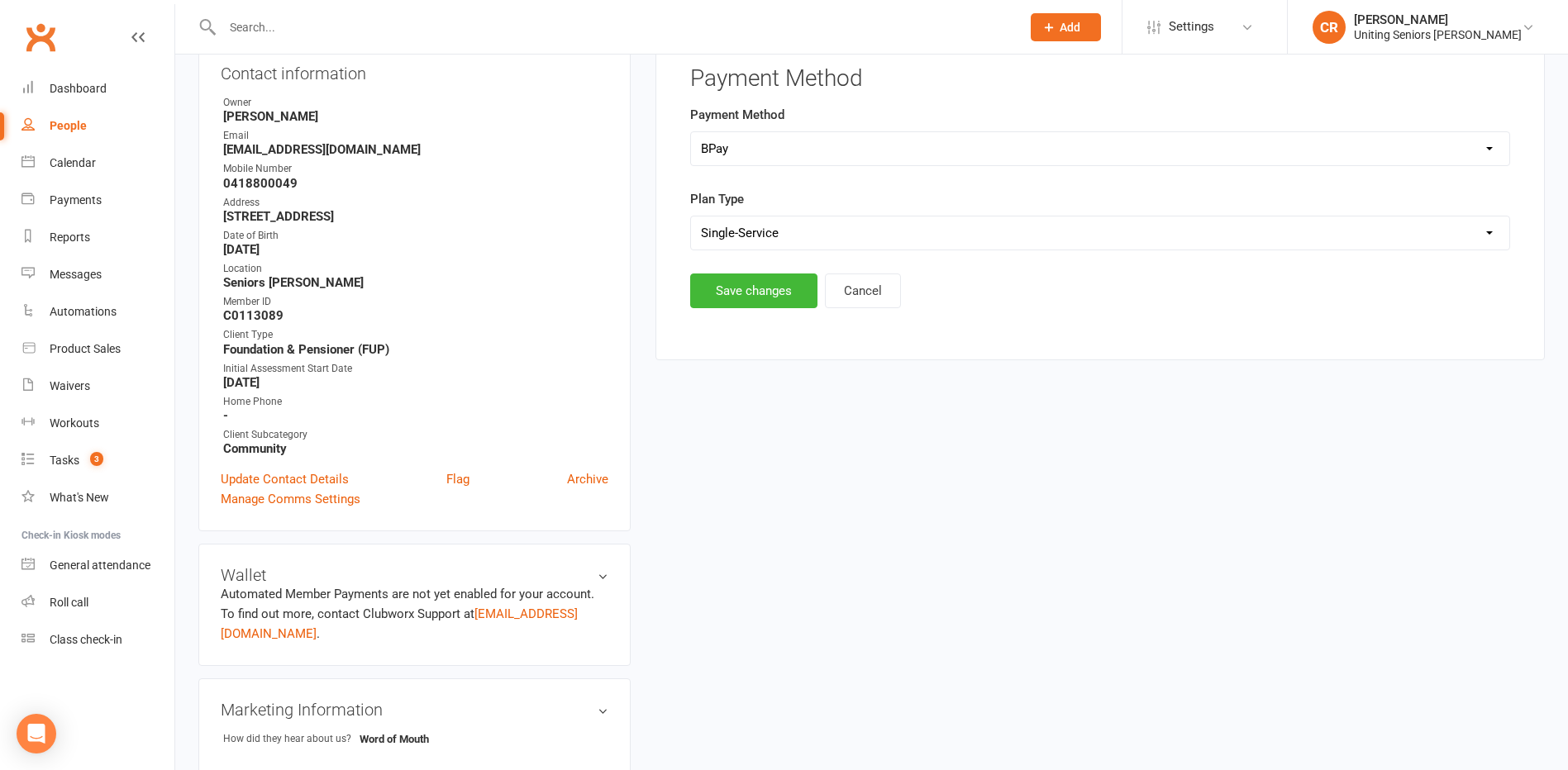
scroll to position [141, 0]
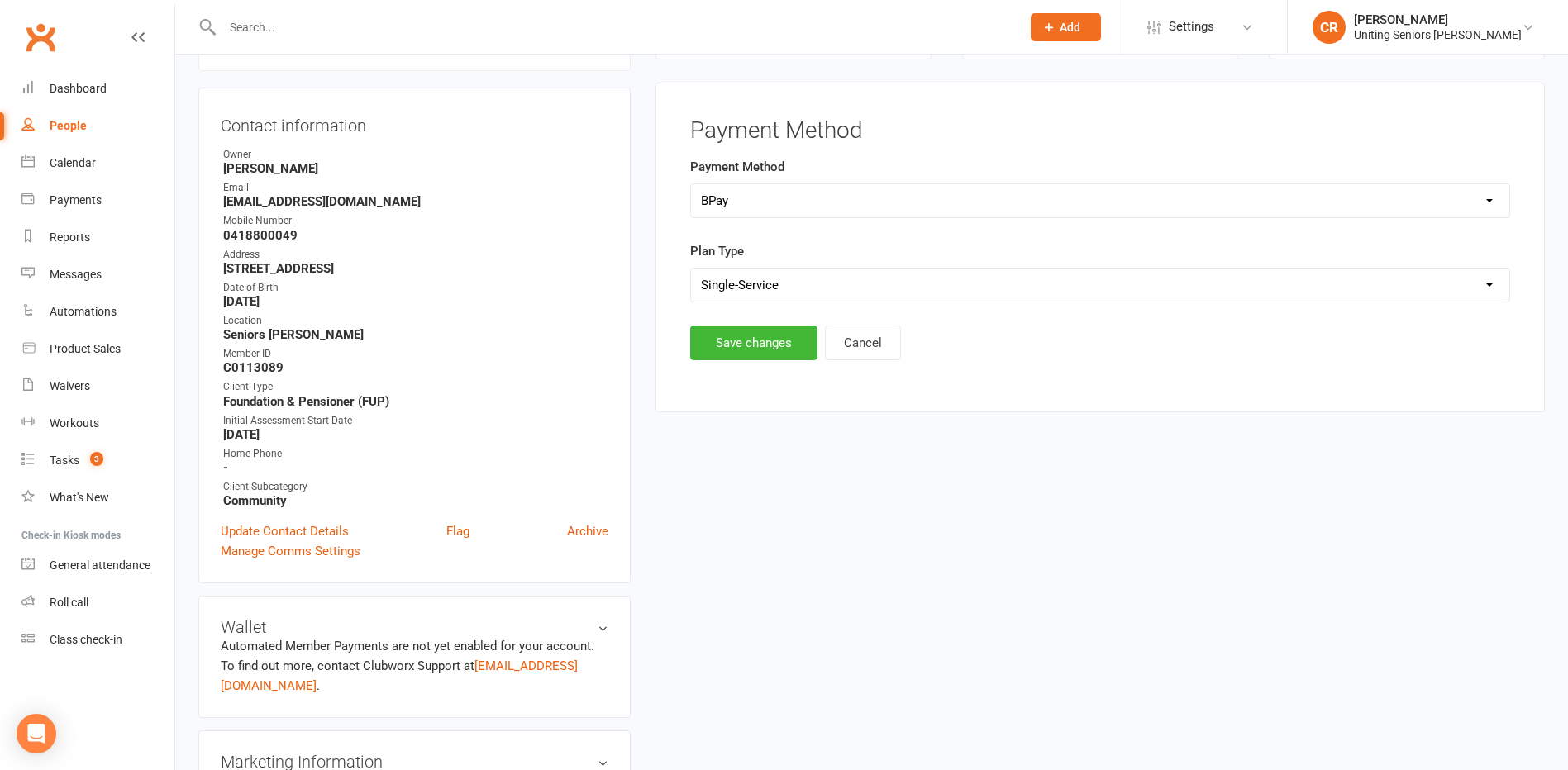
click at [755, 267] on div "Plan Type Select Ongoing Single-Service" at bounding box center [1100, 271] width 820 height 61
click at [757, 271] on select "Select Ongoing Single-Service" at bounding box center [1100, 285] width 818 height 33
select select "Ongoing"
click at [691, 268] on select "Select Ongoing Single-Service" at bounding box center [1100, 285] width 818 height 33
click at [764, 342] on button "Save changes" at bounding box center [754, 342] width 127 height 34
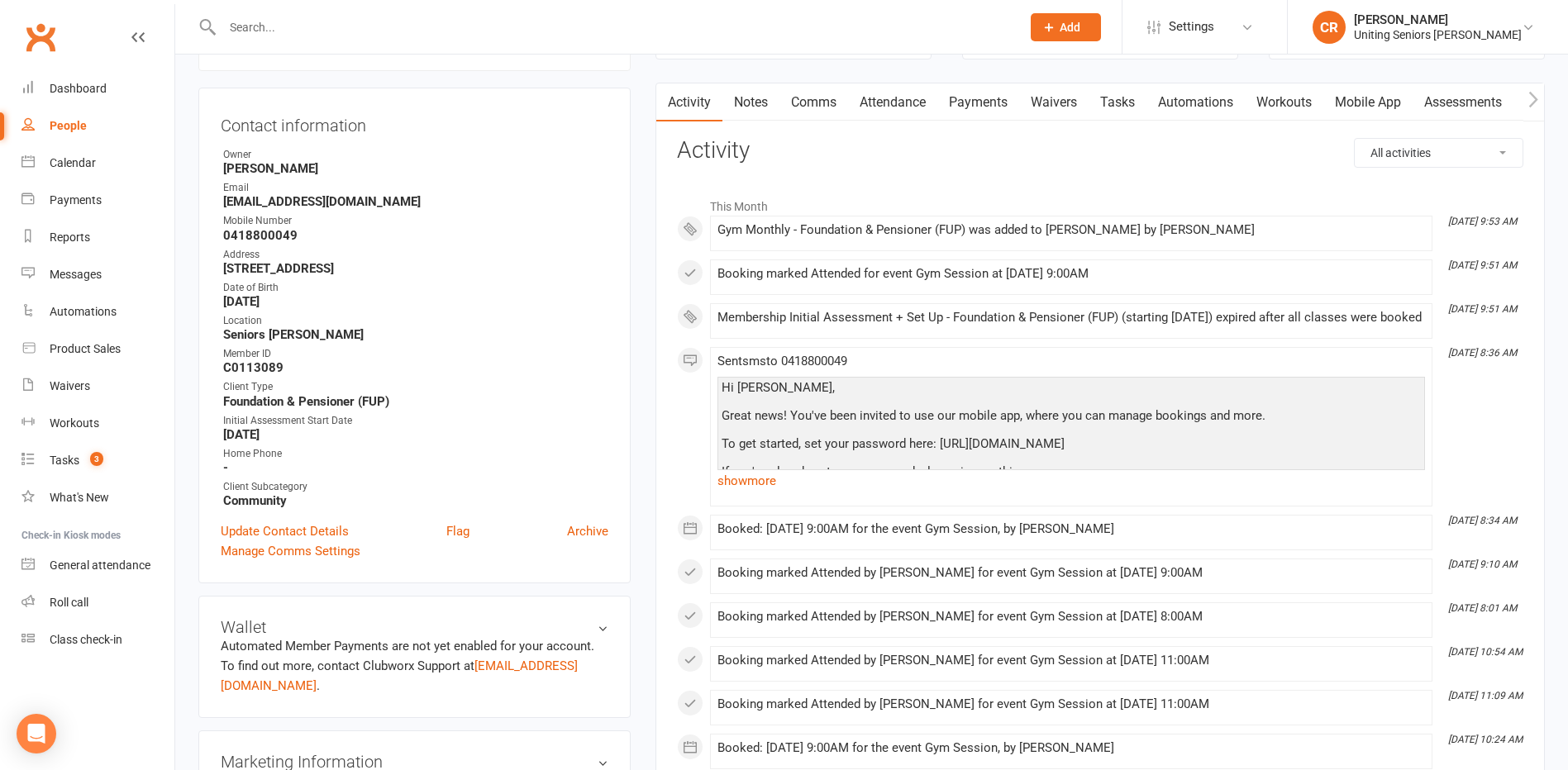
click at [280, 26] on input "text" at bounding box center [614, 27] width 792 height 23
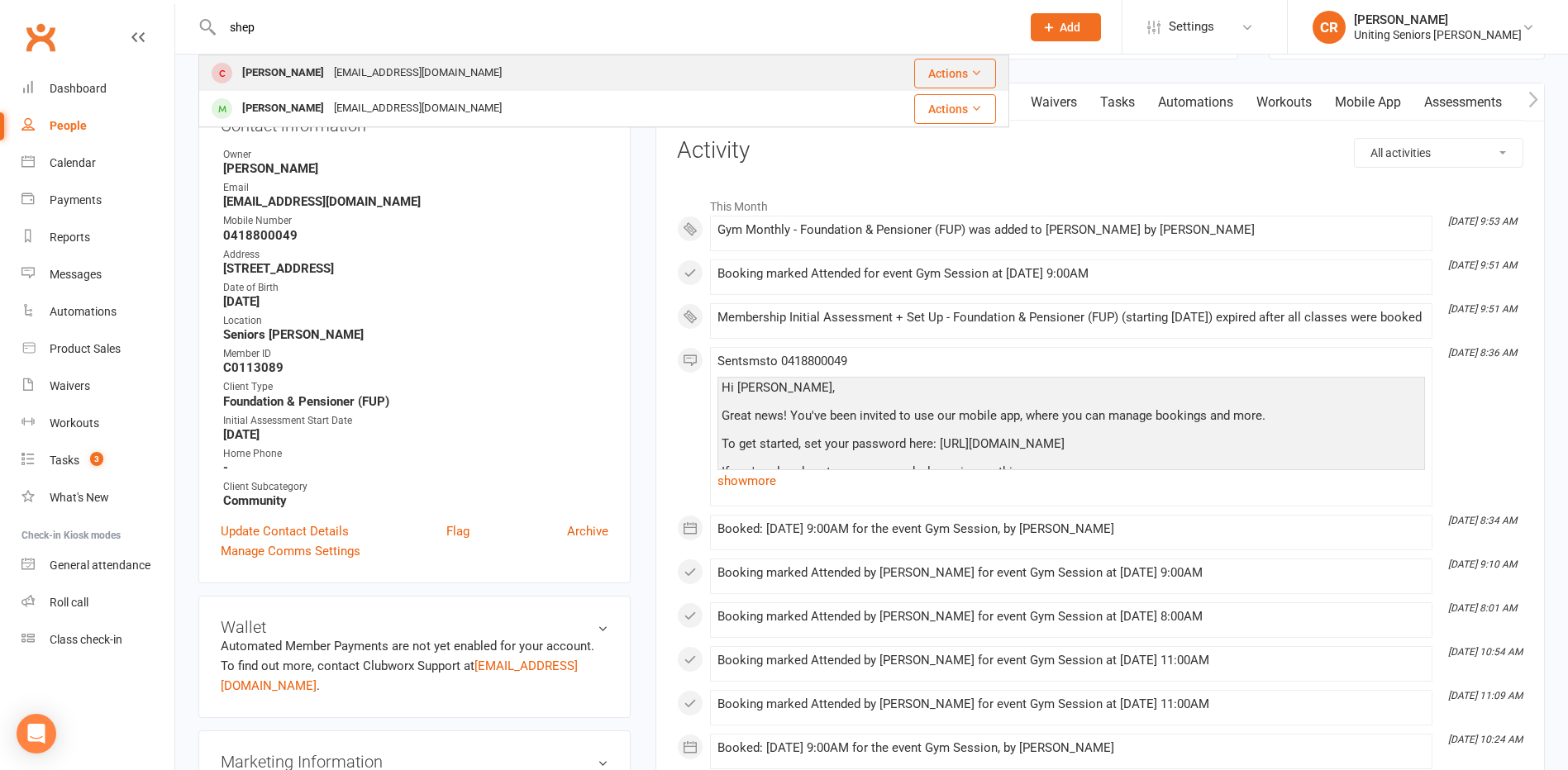
type input "shep"
click at [286, 63] on div "Dianne Shephard" at bounding box center [283, 73] width 92 height 24
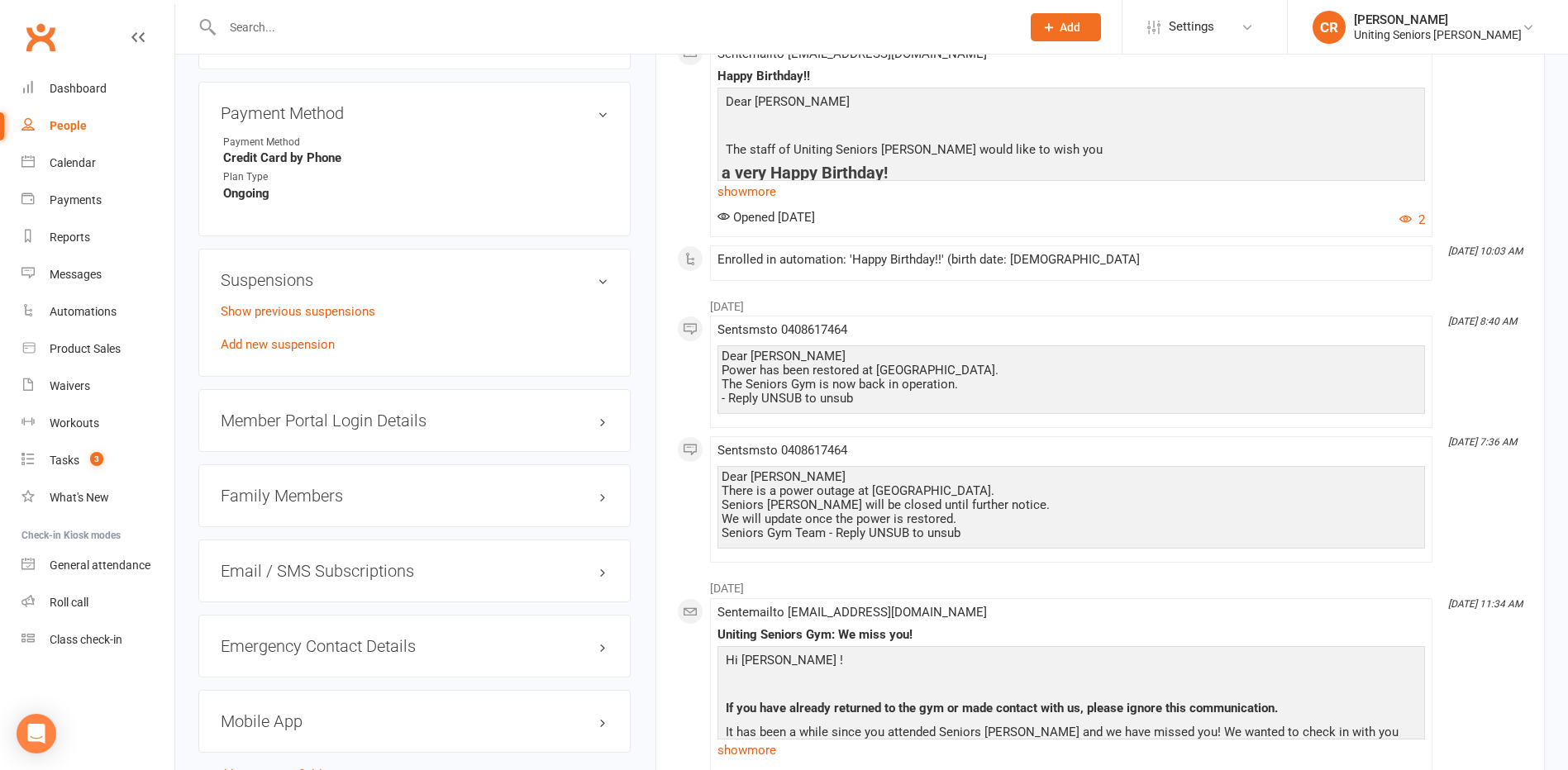
scroll to position [1075, 0]
click at [288, 318] on link "Show previous suspensions" at bounding box center [298, 313] width 155 height 15
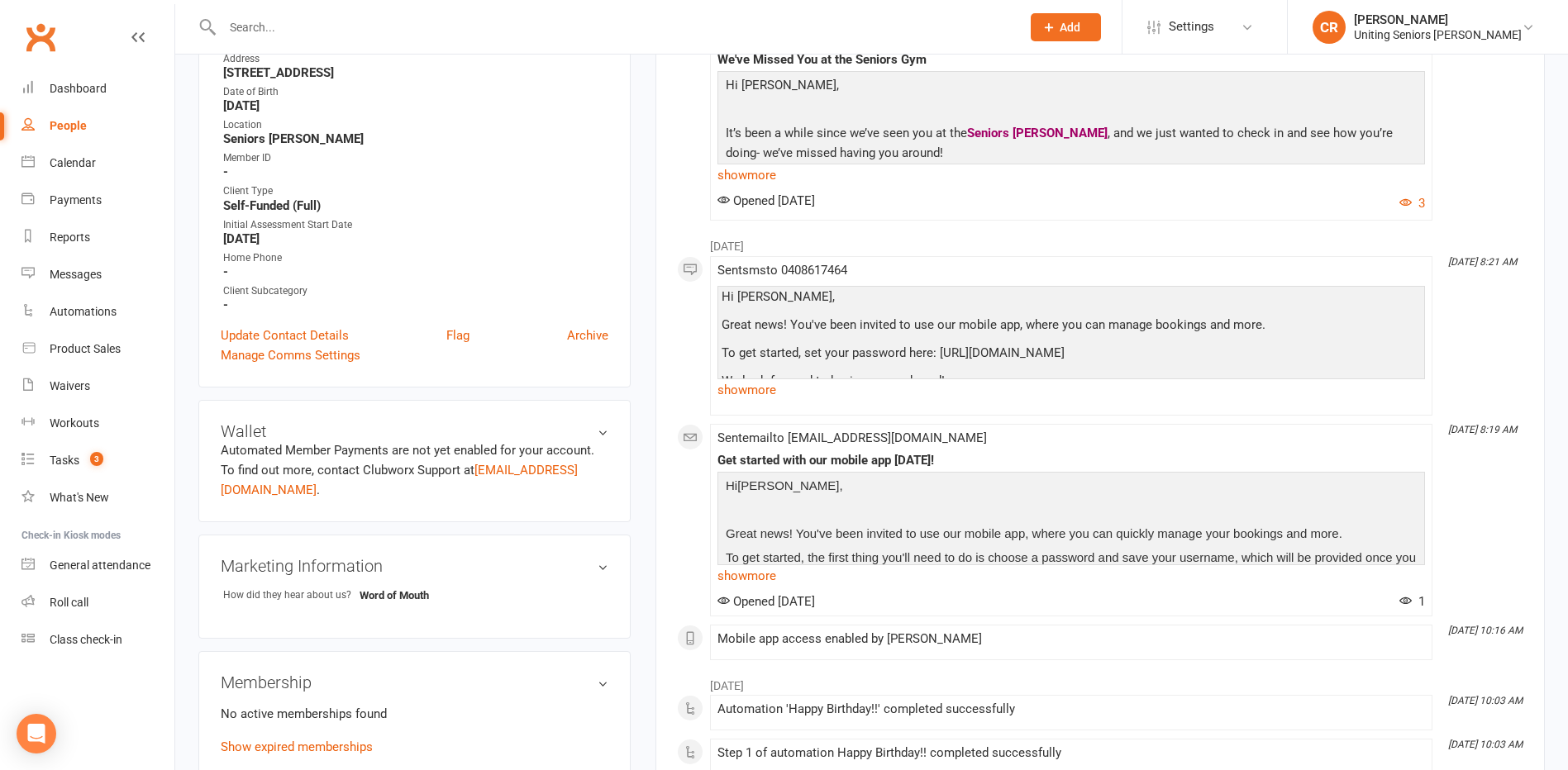
scroll to position [330, 0]
click at [752, 176] on link "show more" at bounding box center [1071, 178] width 707 height 23
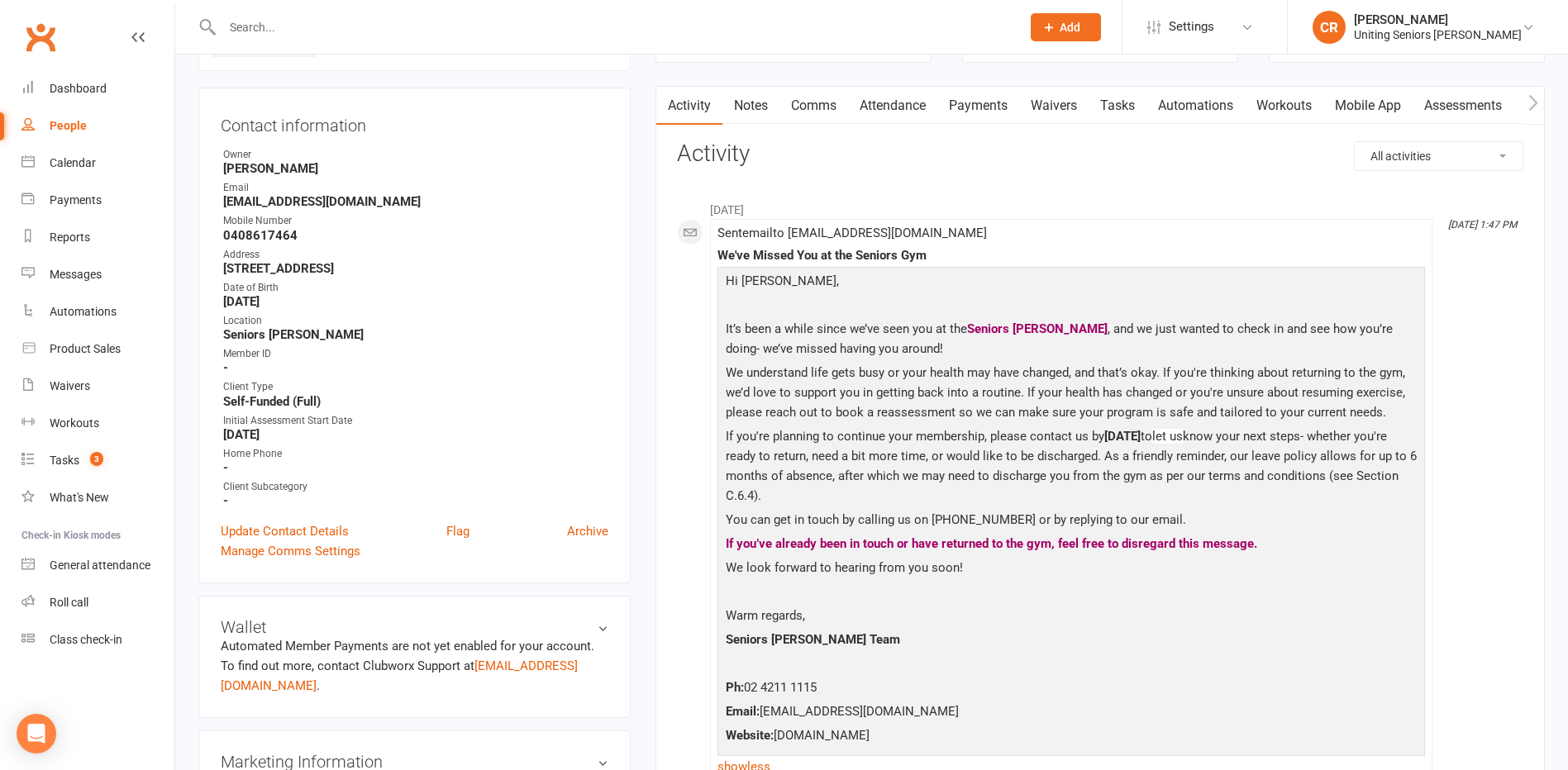
scroll to position [0, 0]
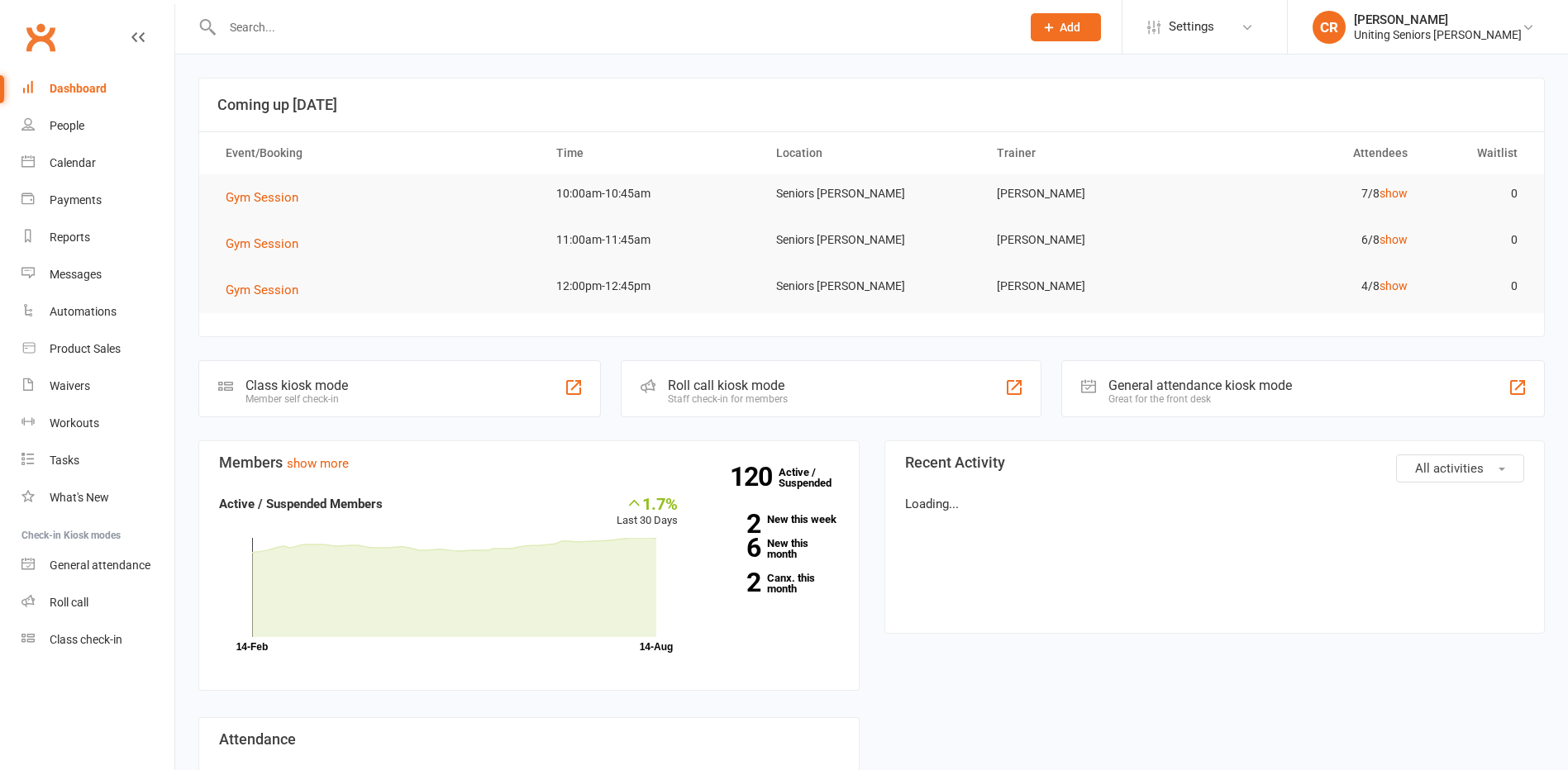
click at [386, 23] on input "text" at bounding box center [614, 27] width 792 height 23
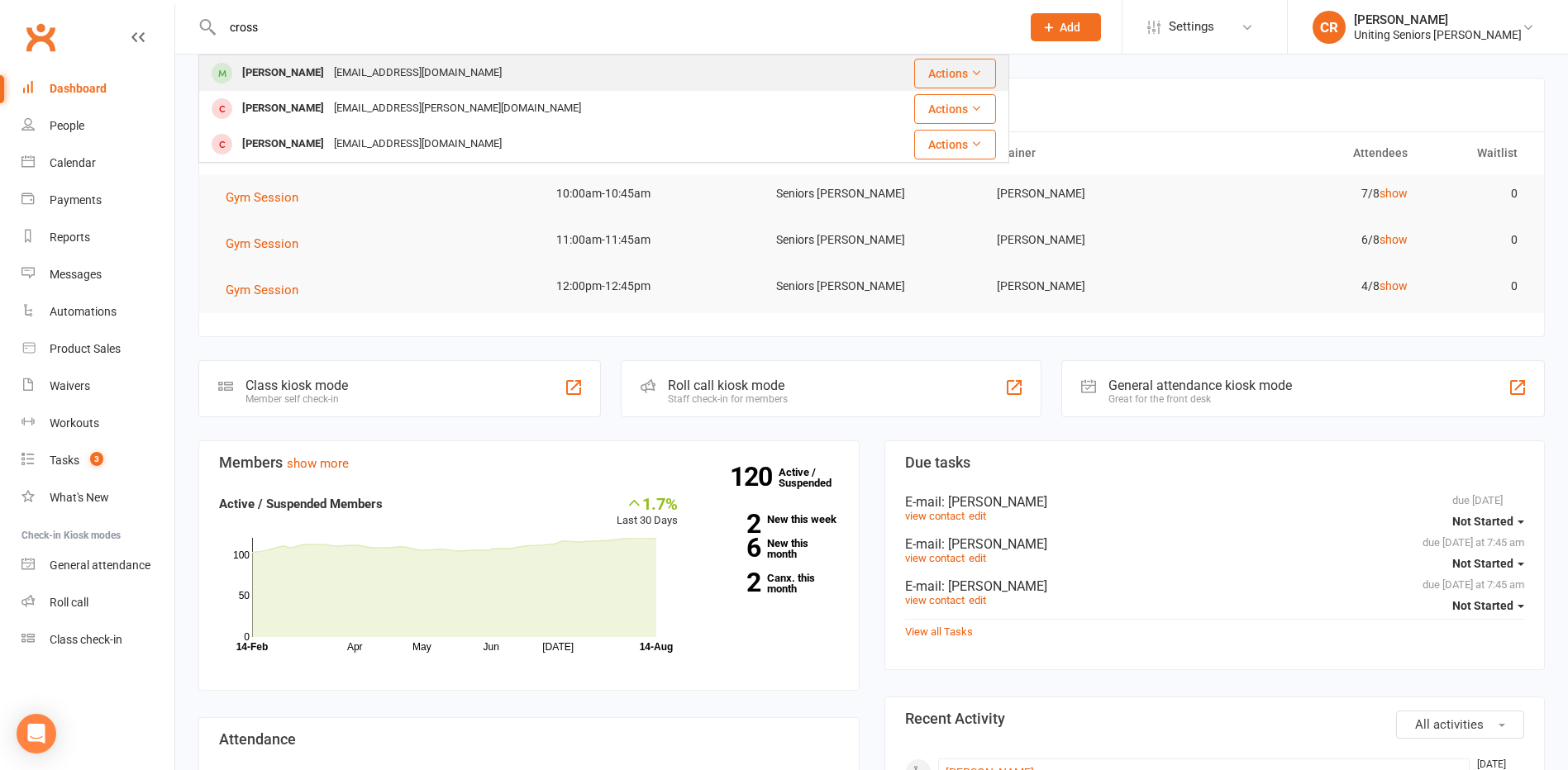
type input "cross"
click at [386, 66] on div "broni_cross@yahoo.com.au" at bounding box center [417, 73] width 177 height 24
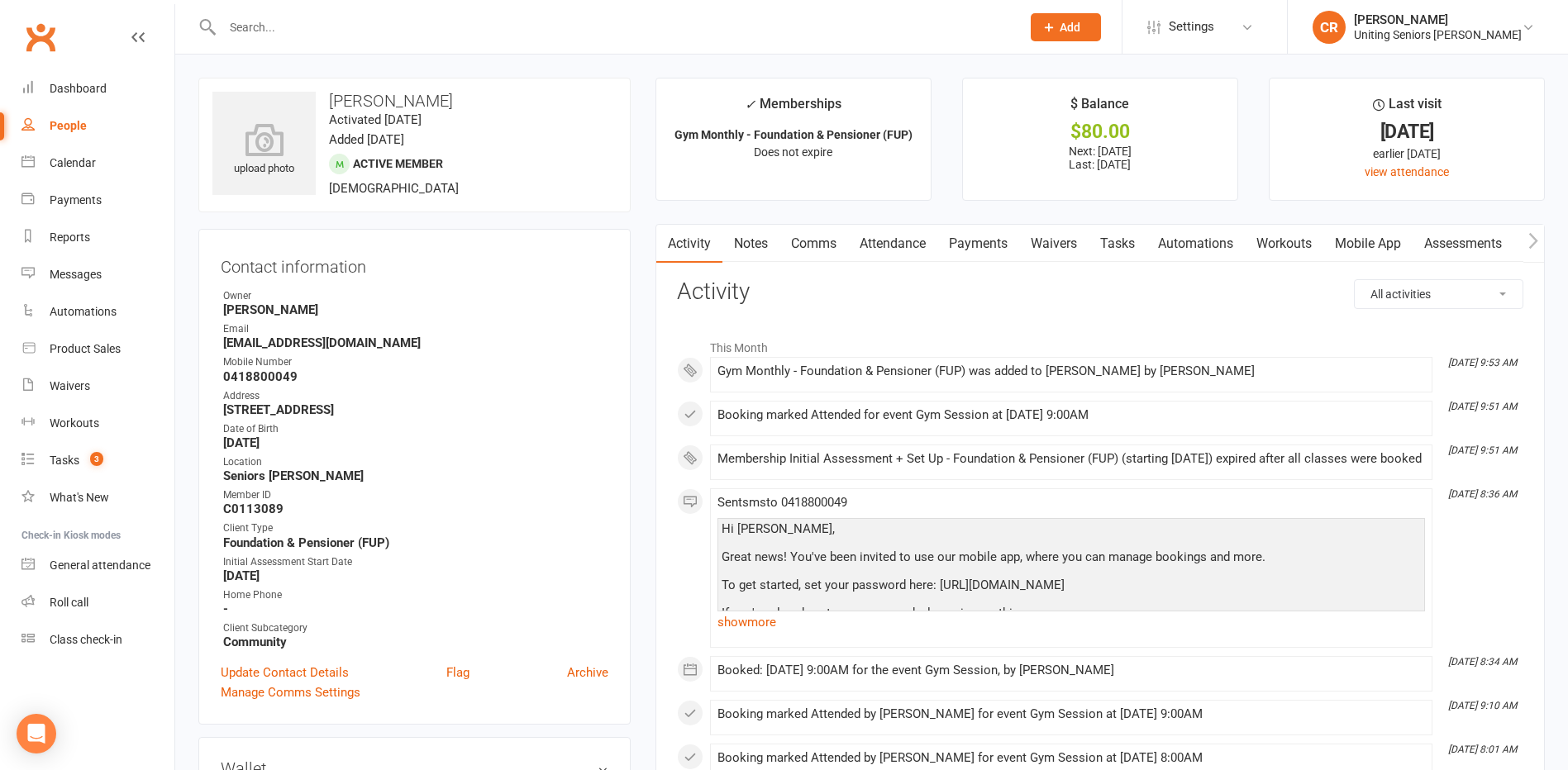
click at [1324, 241] on link "Workouts" at bounding box center [1283, 243] width 78 height 38
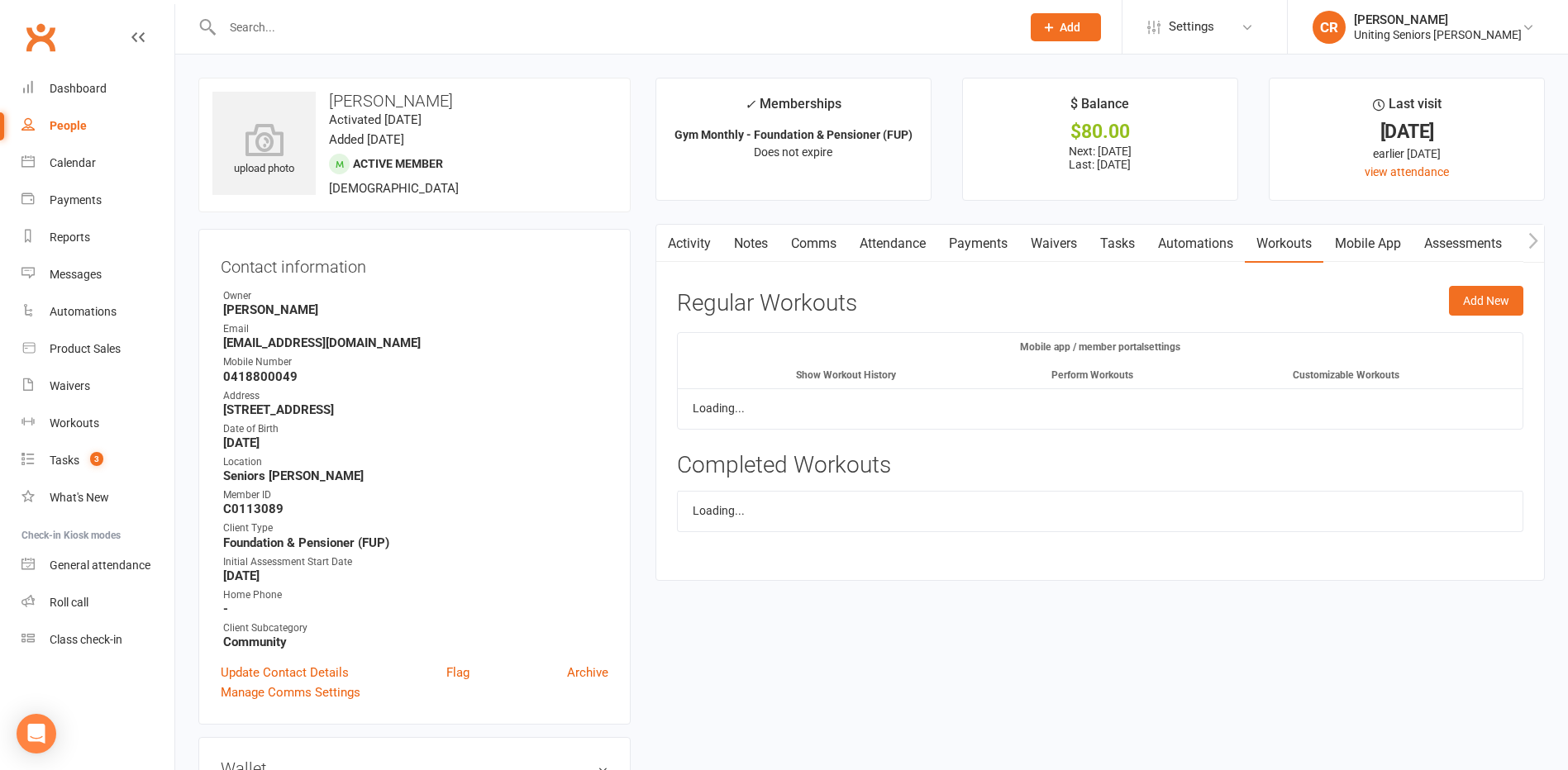
click at [1380, 248] on link "Mobile App" at bounding box center [1368, 243] width 90 height 38
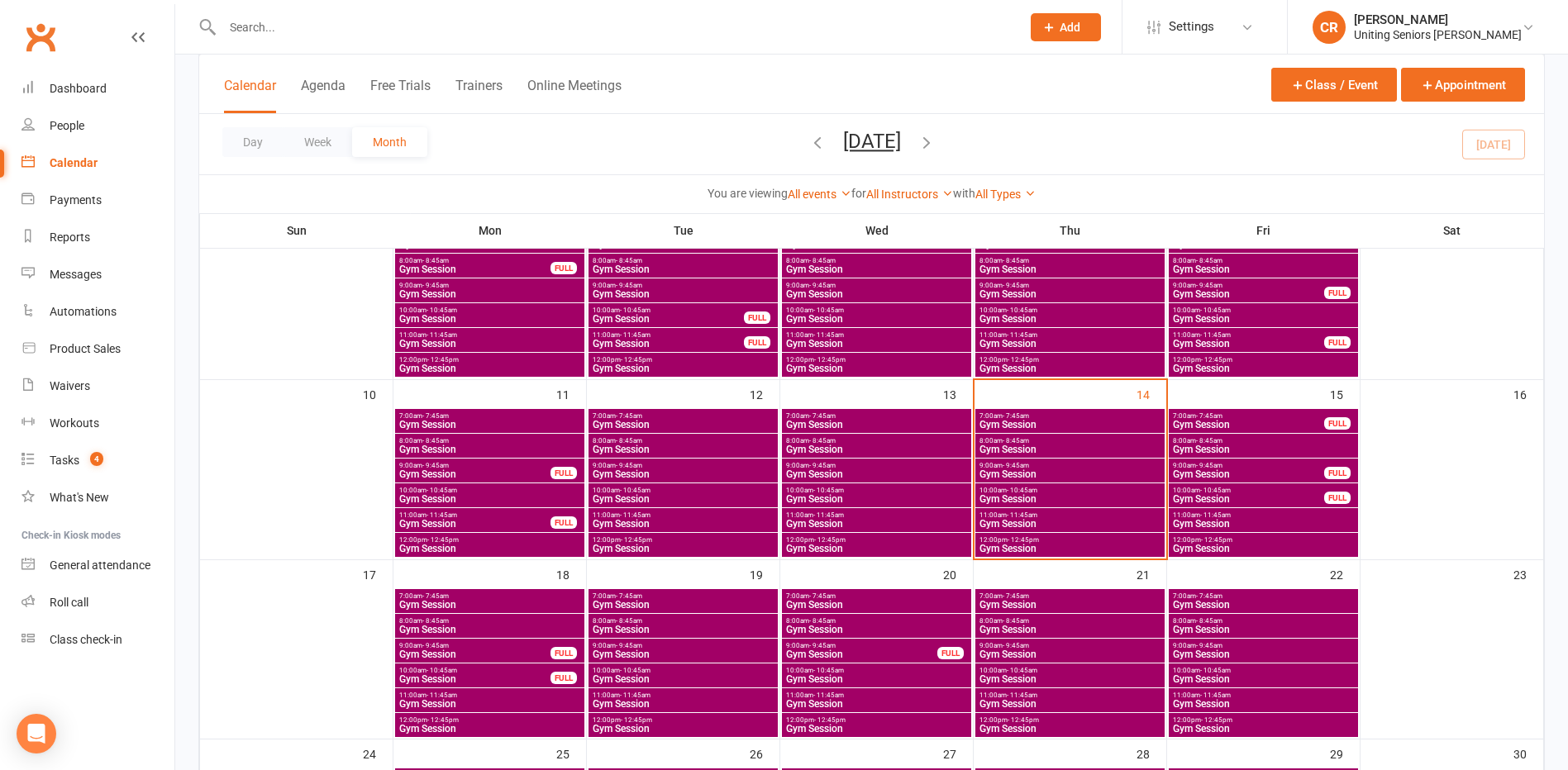
click at [1028, 528] on span "Gym Session" at bounding box center [1070, 524] width 182 height 10
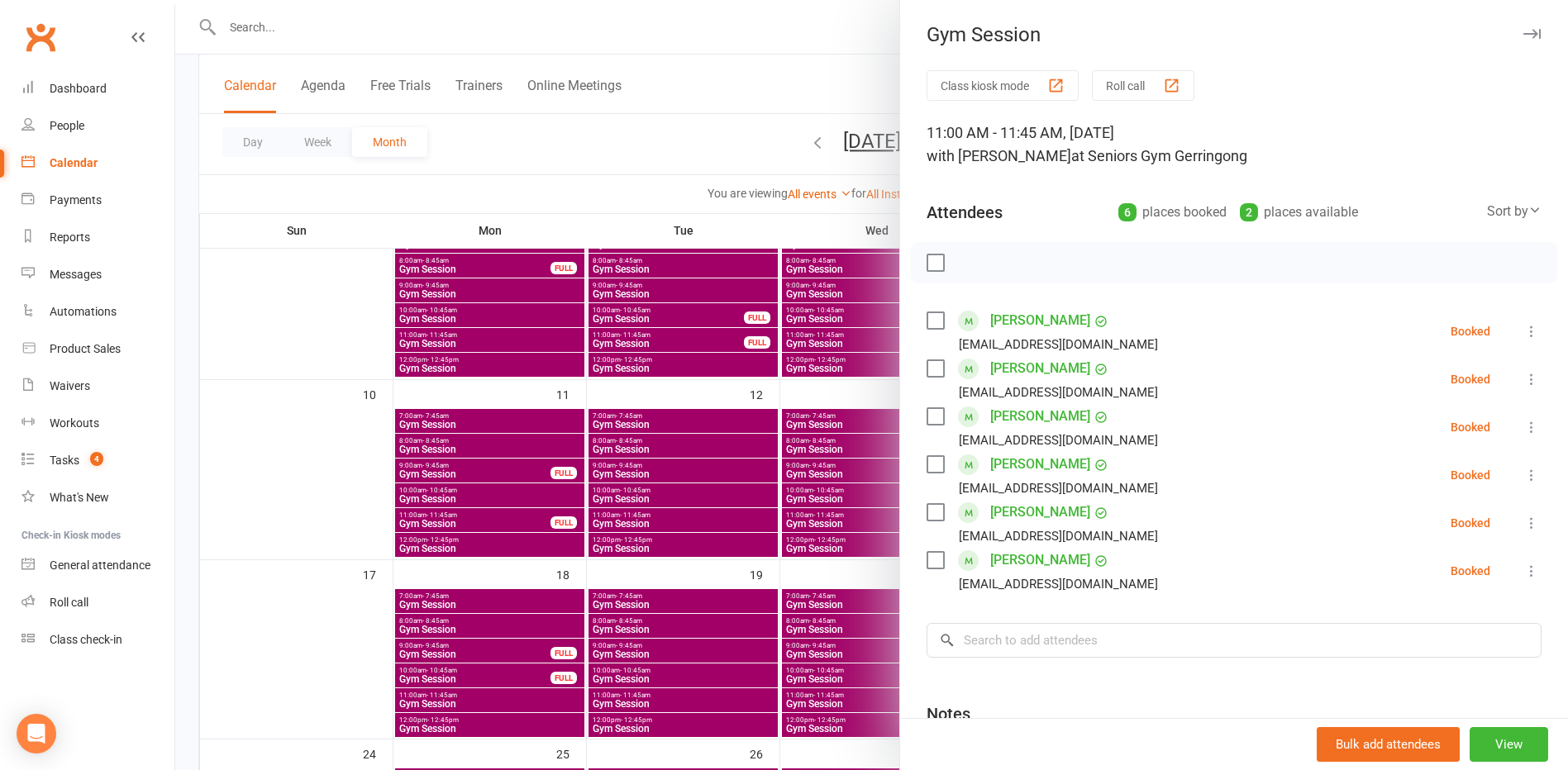
click at [862, 583] on div at bounding box center [872, 385] width 1392 height 770
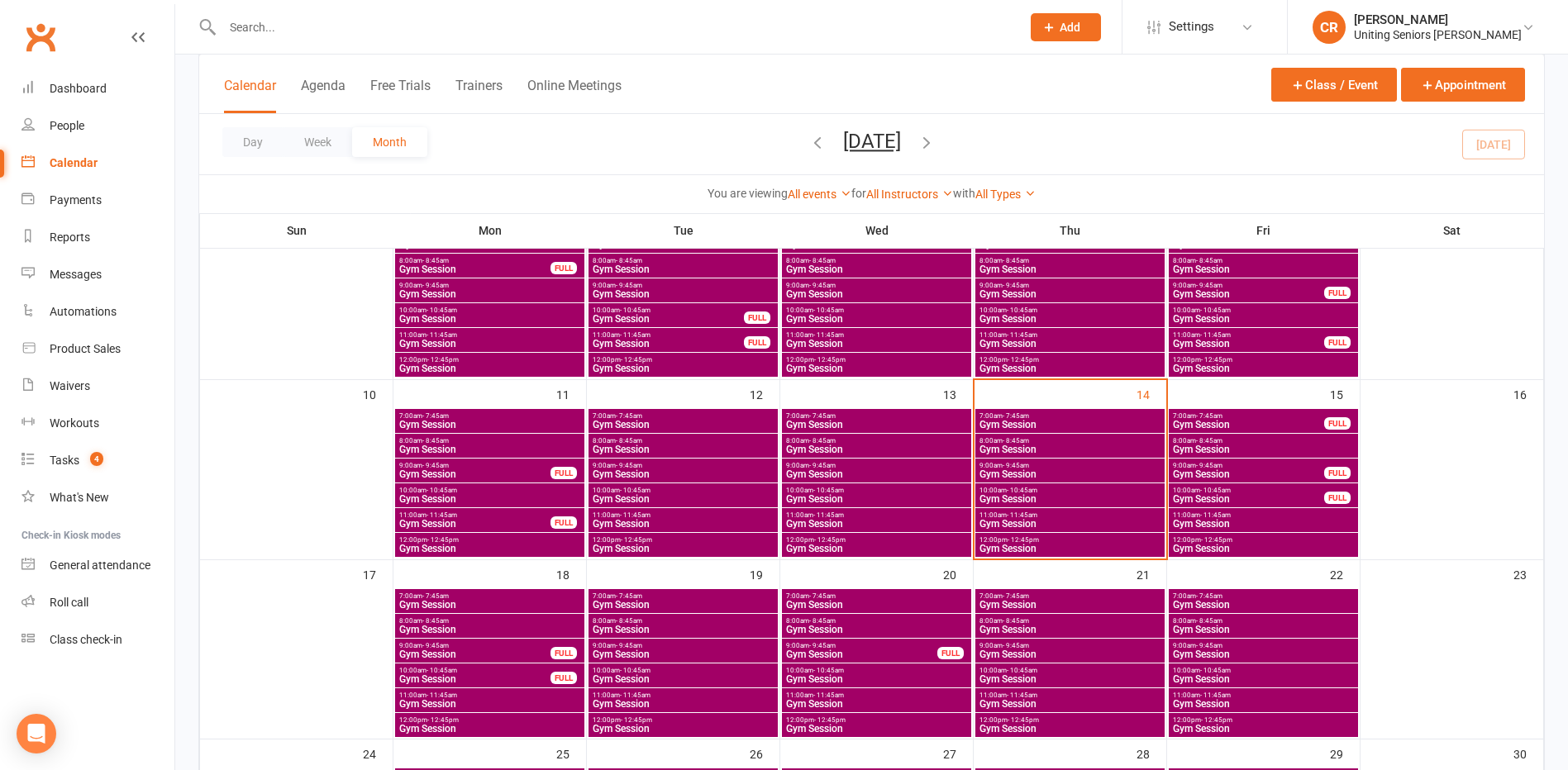
click at [1014, 494] on span "Gym Session" at bounding box center [1070, 499] width 182 height 10
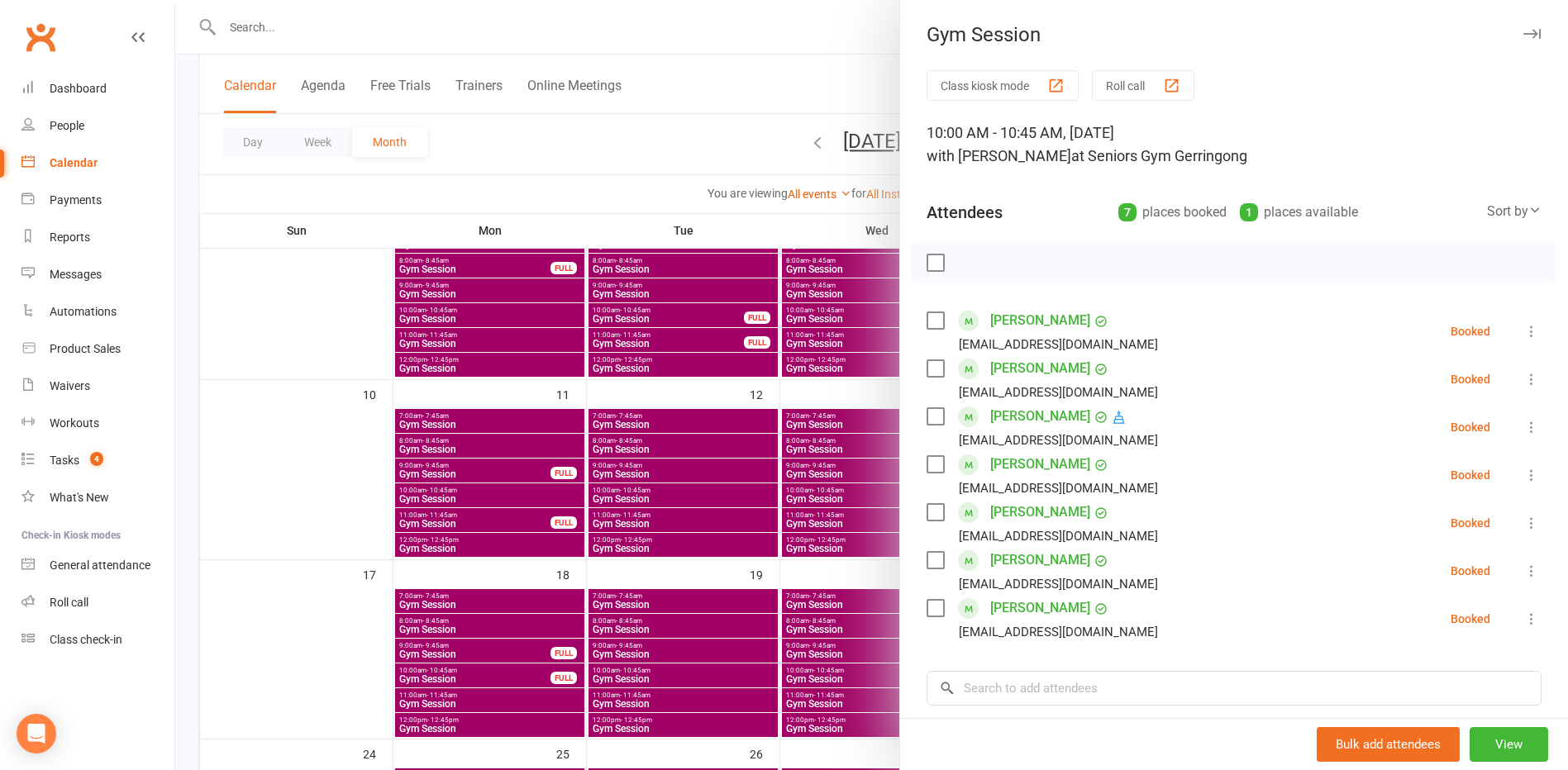
click at [1033, 410] on link "[PERSON_NAME]" at bounding box center [1040, 416] width 100 height 27
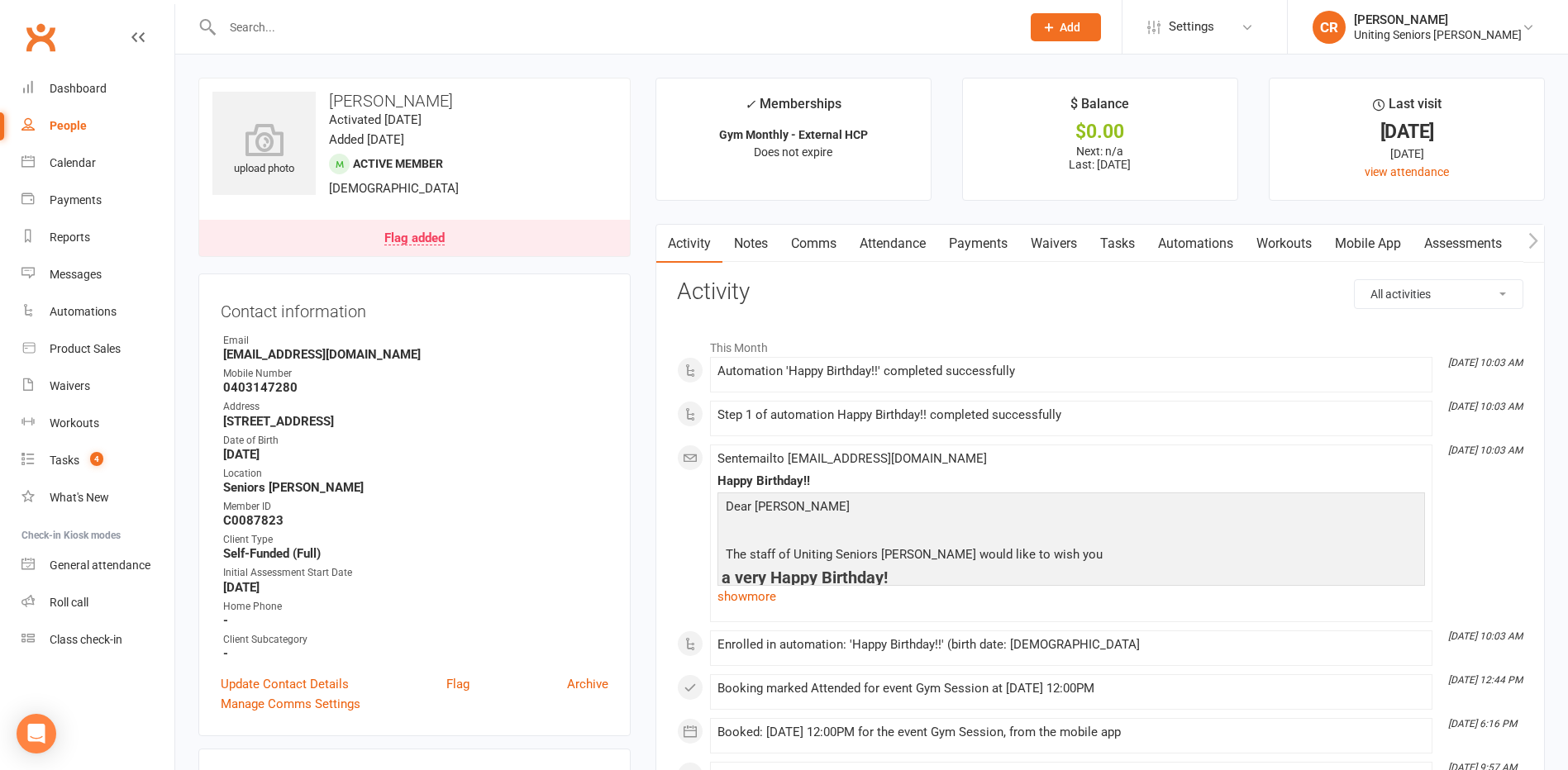
click at [91, 130] on link "People" at bounding box center [98, 126] width 153 height 37
select select "100"
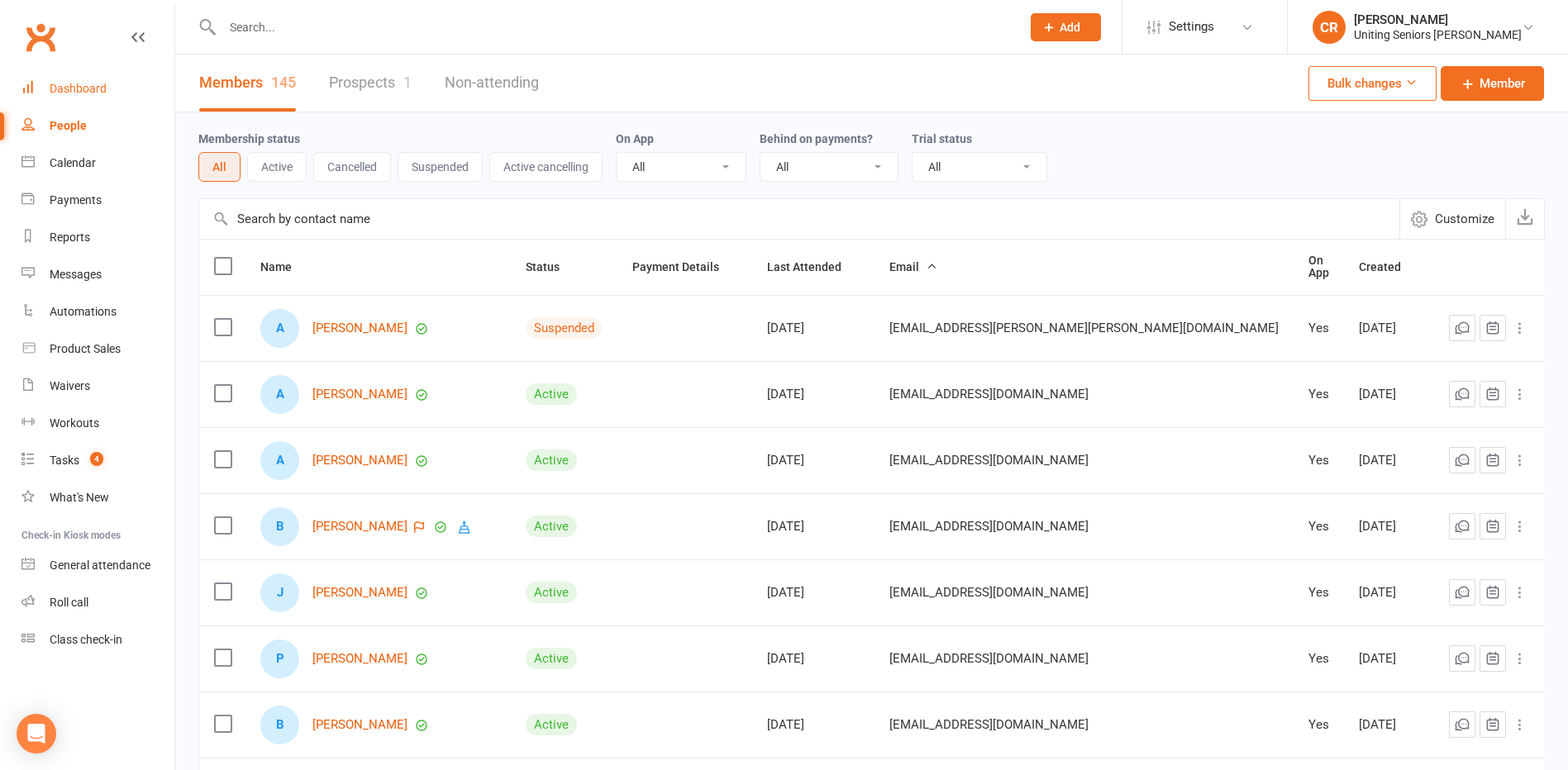
click at [87, 94] on div "Dashboard" at bounding box center [78, 88] width 57 height 13
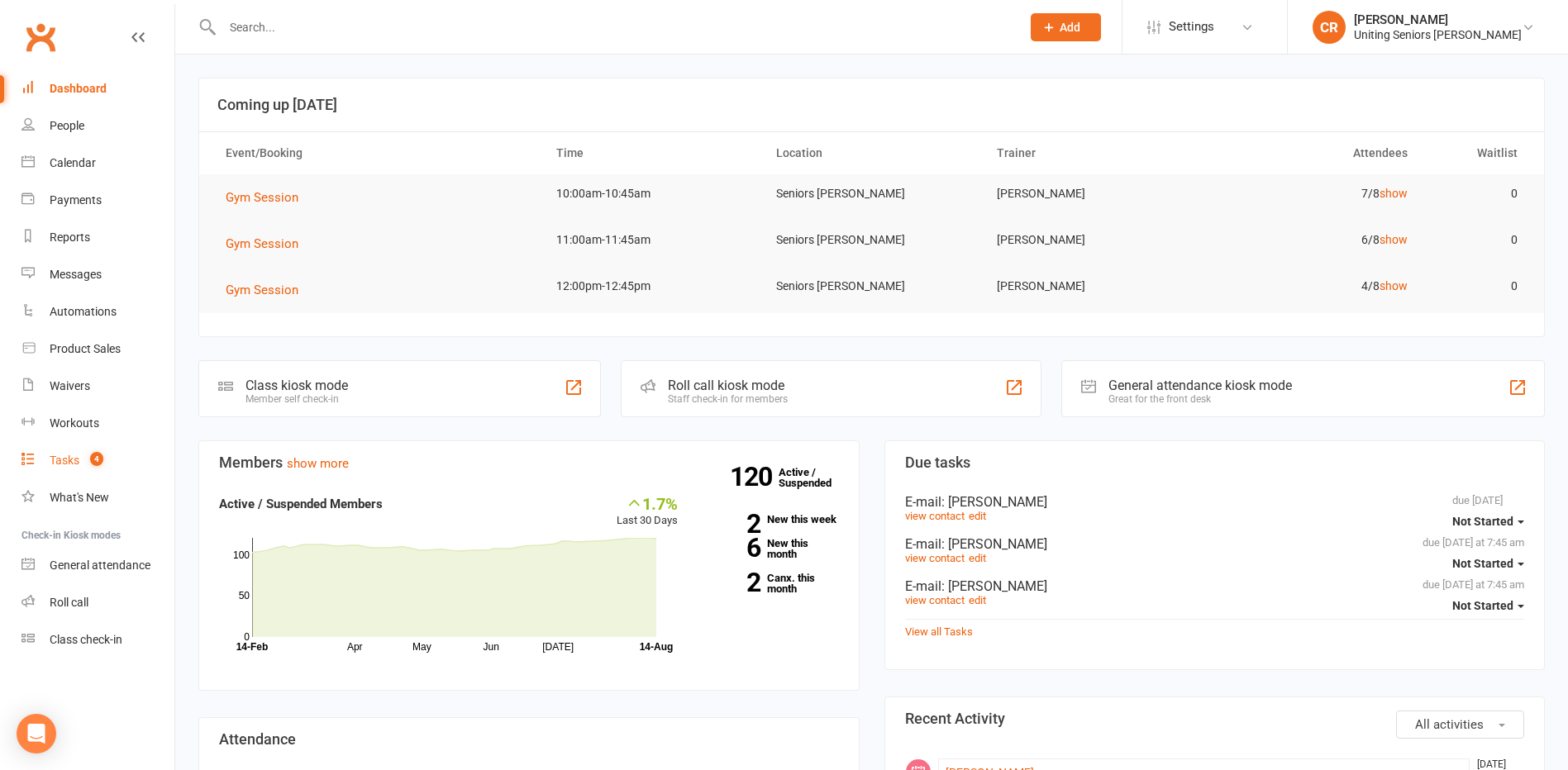
click at [56, 461] on div "Tasks" at bounding box center [65, 459] width 30 height 13
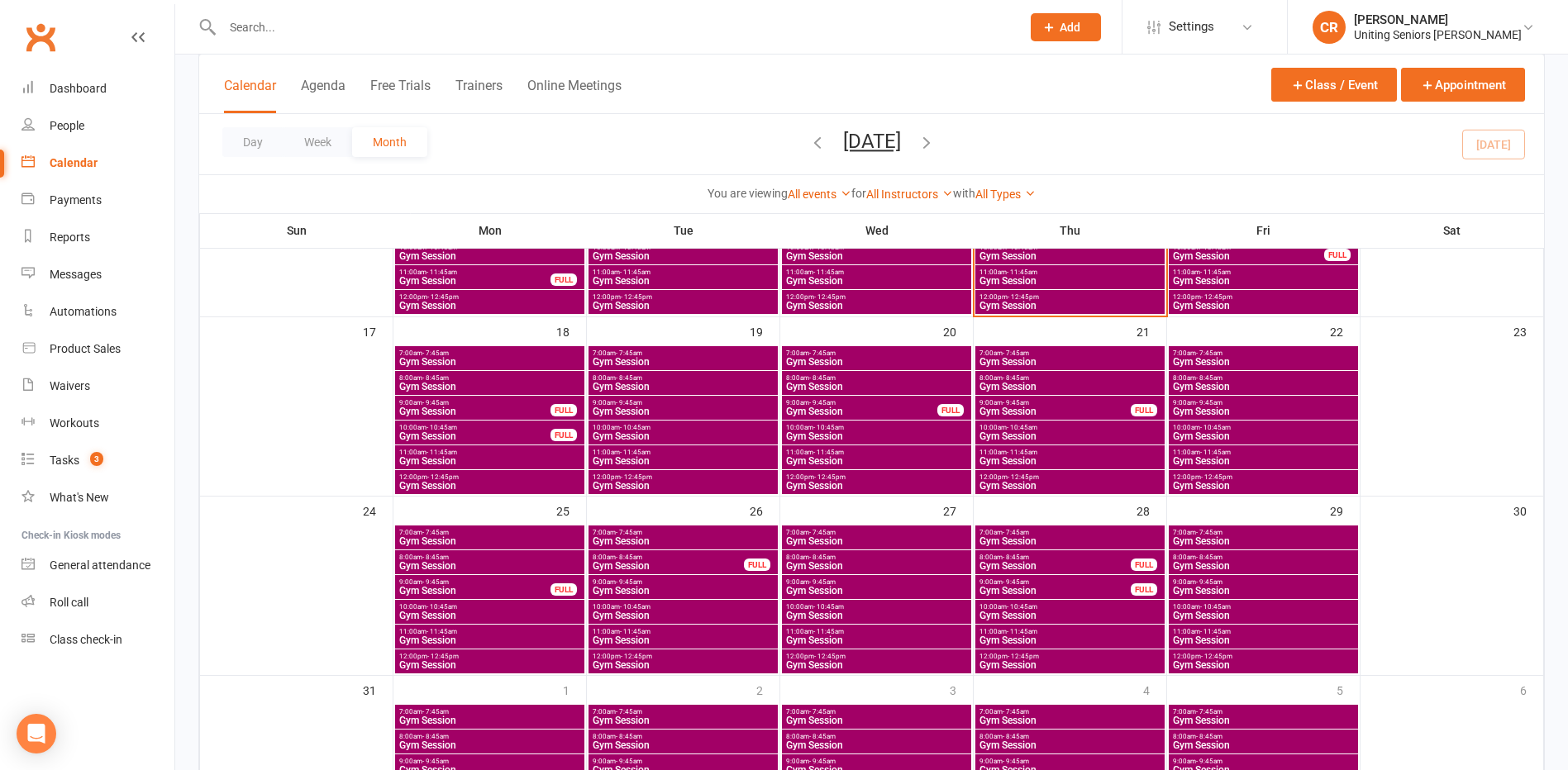
scroll to position [706, 0]
